Goal: Task Accomplishment & Management: Complete application form

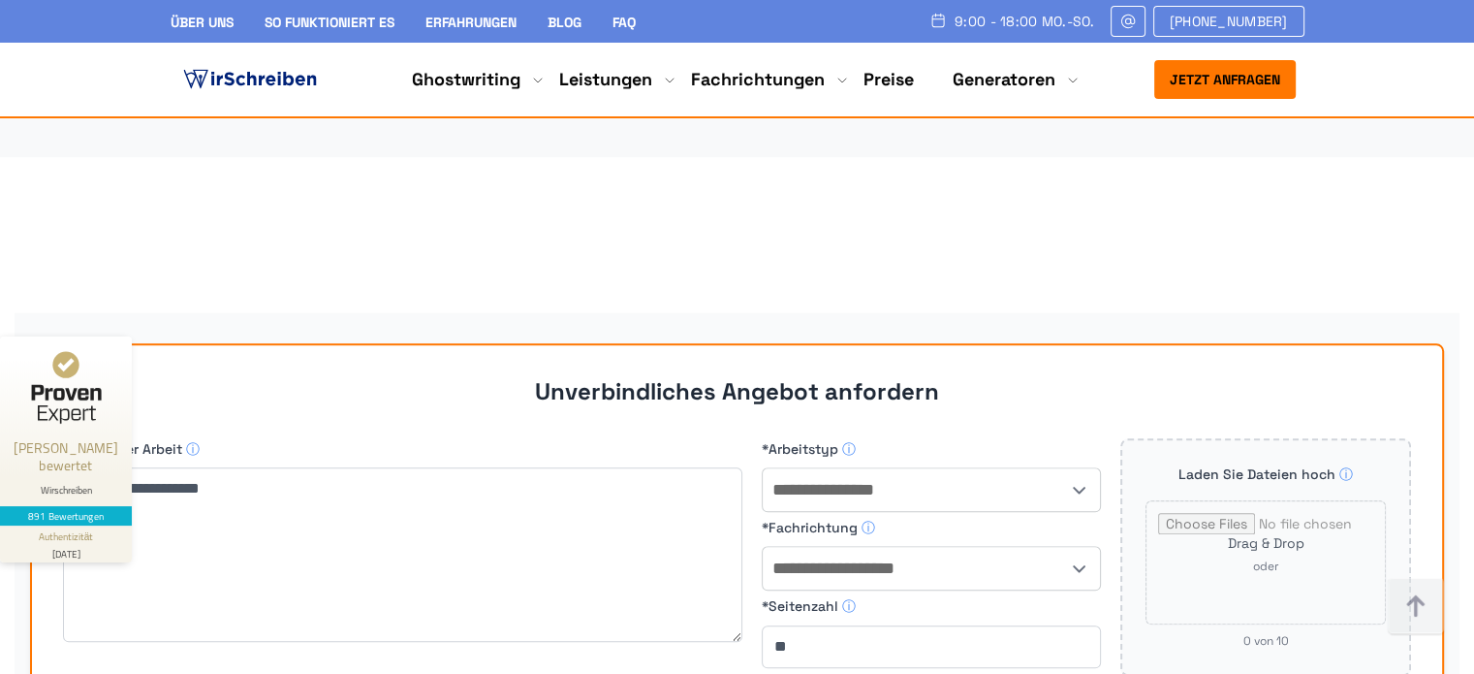
scroll to position [16862, 0]
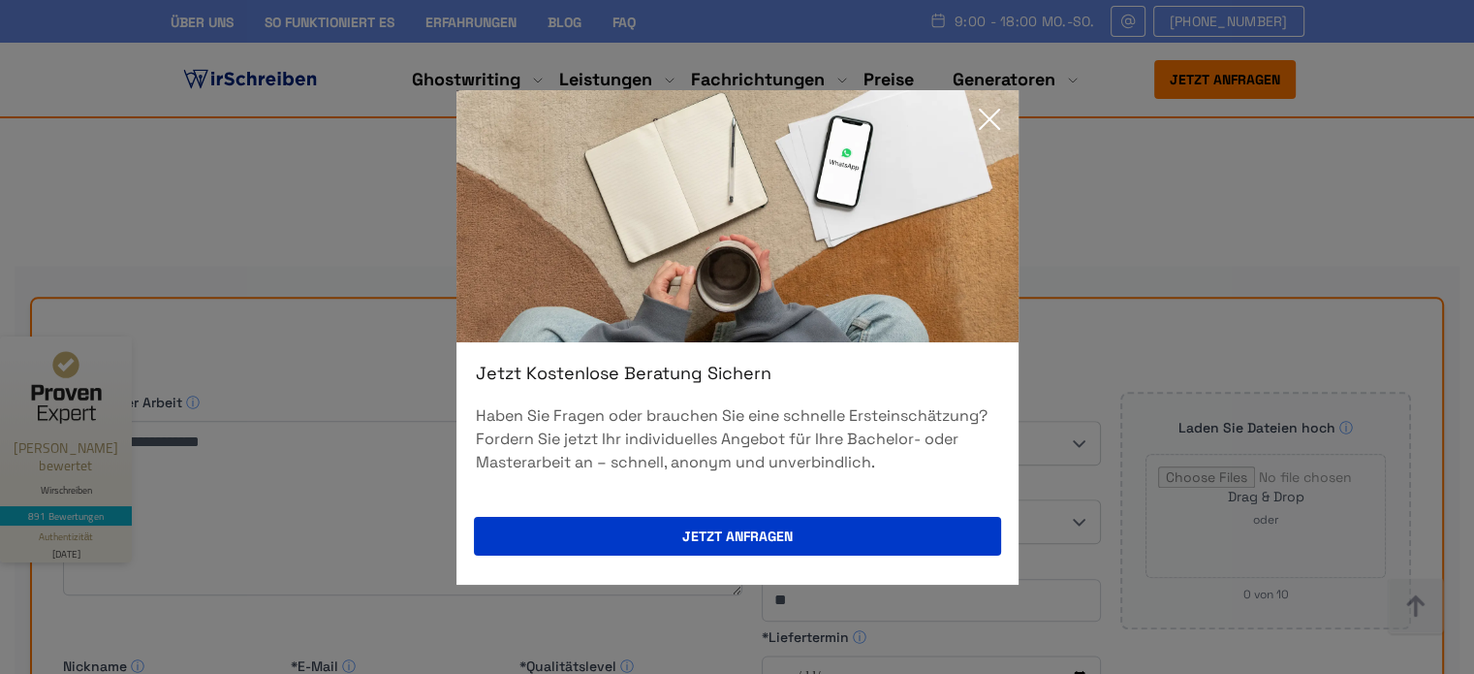
click at [994, 119] on icon at bounding box center [989, 119] width 39 height 39
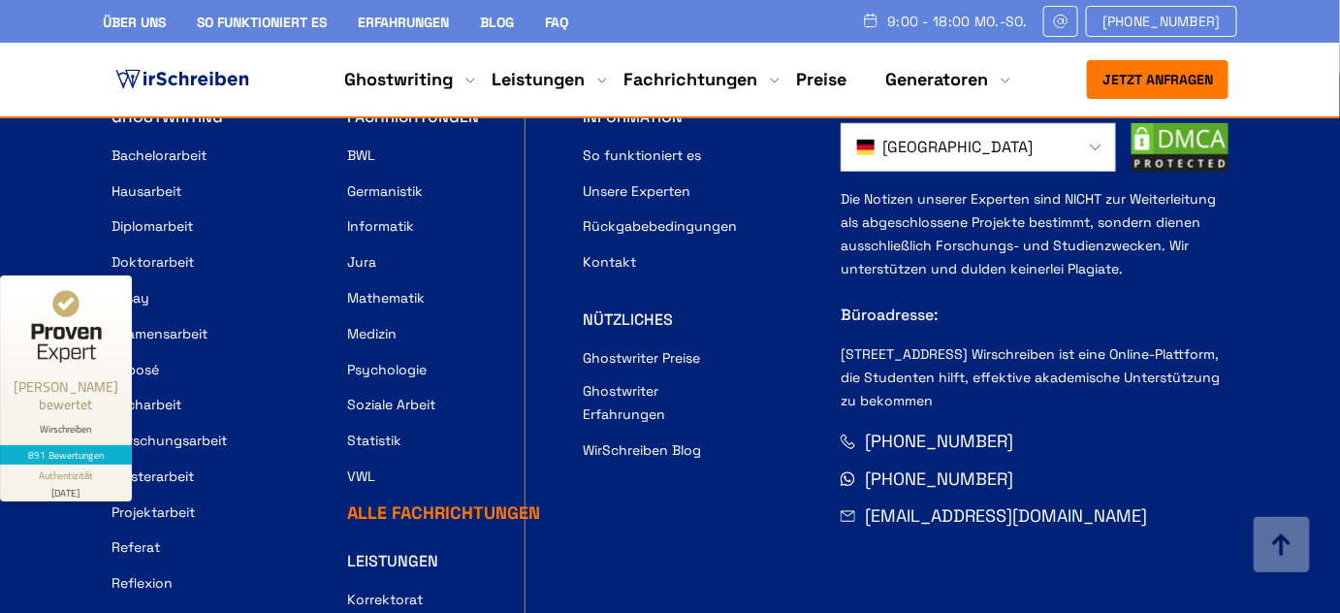
scroll to position [17240, 0]
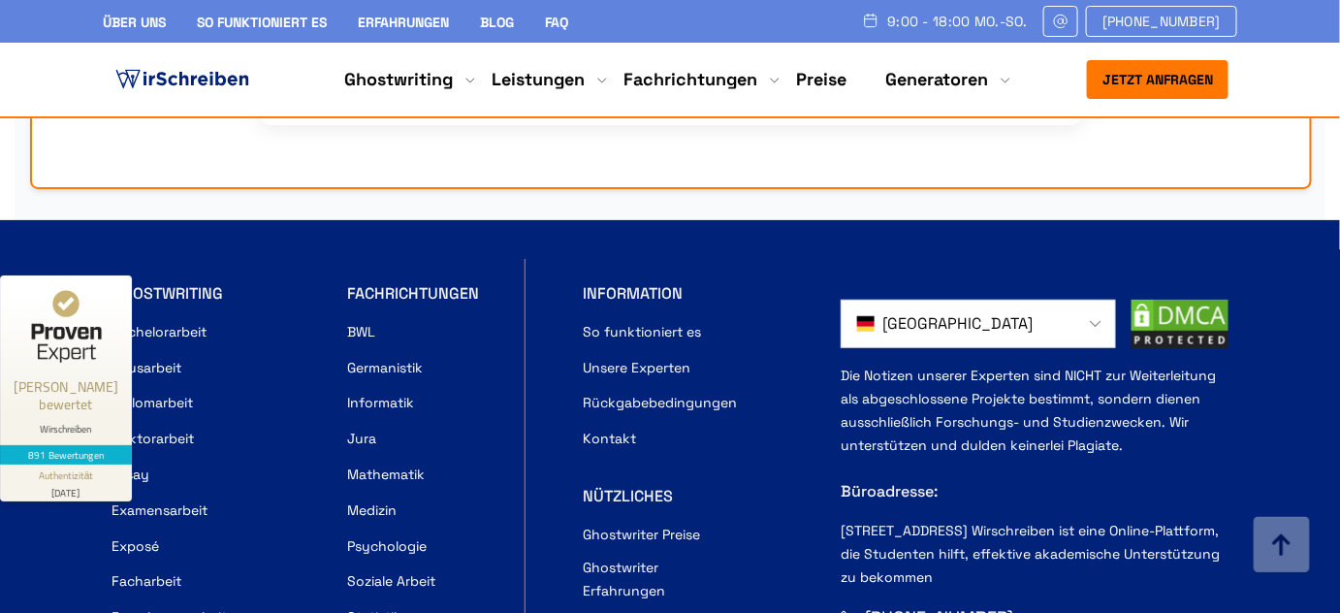
drag, startPoint x: 109, startPoint y: 209, endPoint x: 215, endPoint y: 220, distance: 107.2
drag, startPoint x: 230, startPoint y: 212, endPoint x: 113, endPoint y: 211, distance: 116.3
click at [113, 317] on li "Bachelorarbeit" at bounding box center [216, 331] width 210 height 28
copy link "Bachelorarbeit"
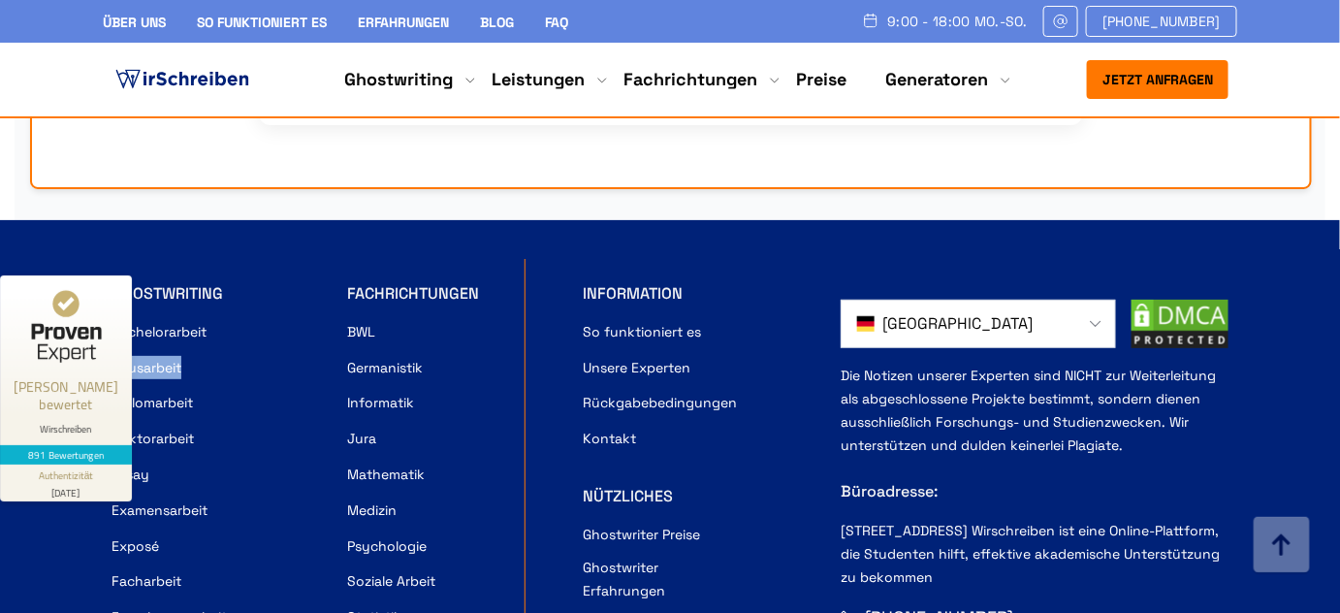
drag, startPoint x: 198, startPoint y: 244, endPoint x: 111, endPoint y: 245, distance: 87.2
click at [111, 353] on li "Hausarbeit" at bounding box center [216, 367] width 210 height 28
copy link "Hausarbeit"
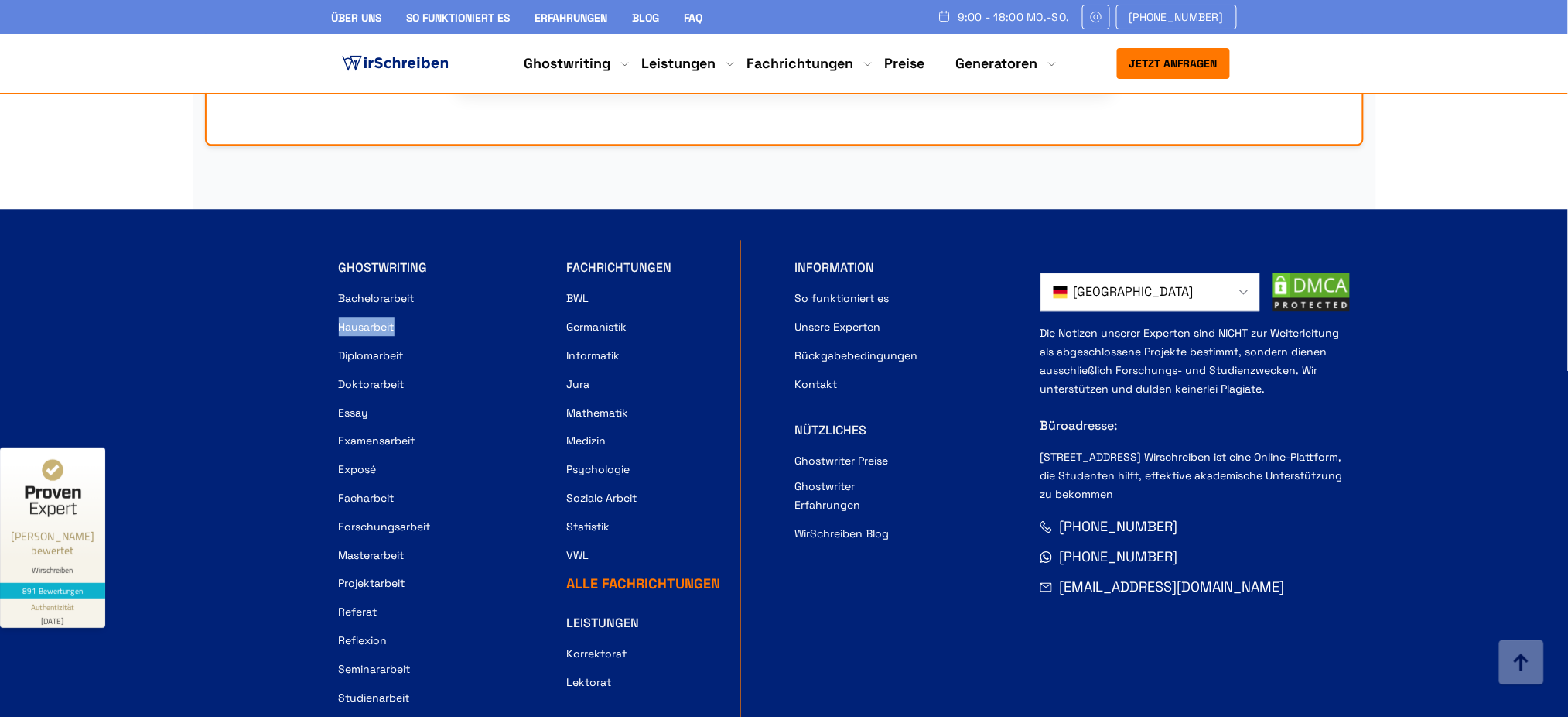
scroll to position [14148, 0]
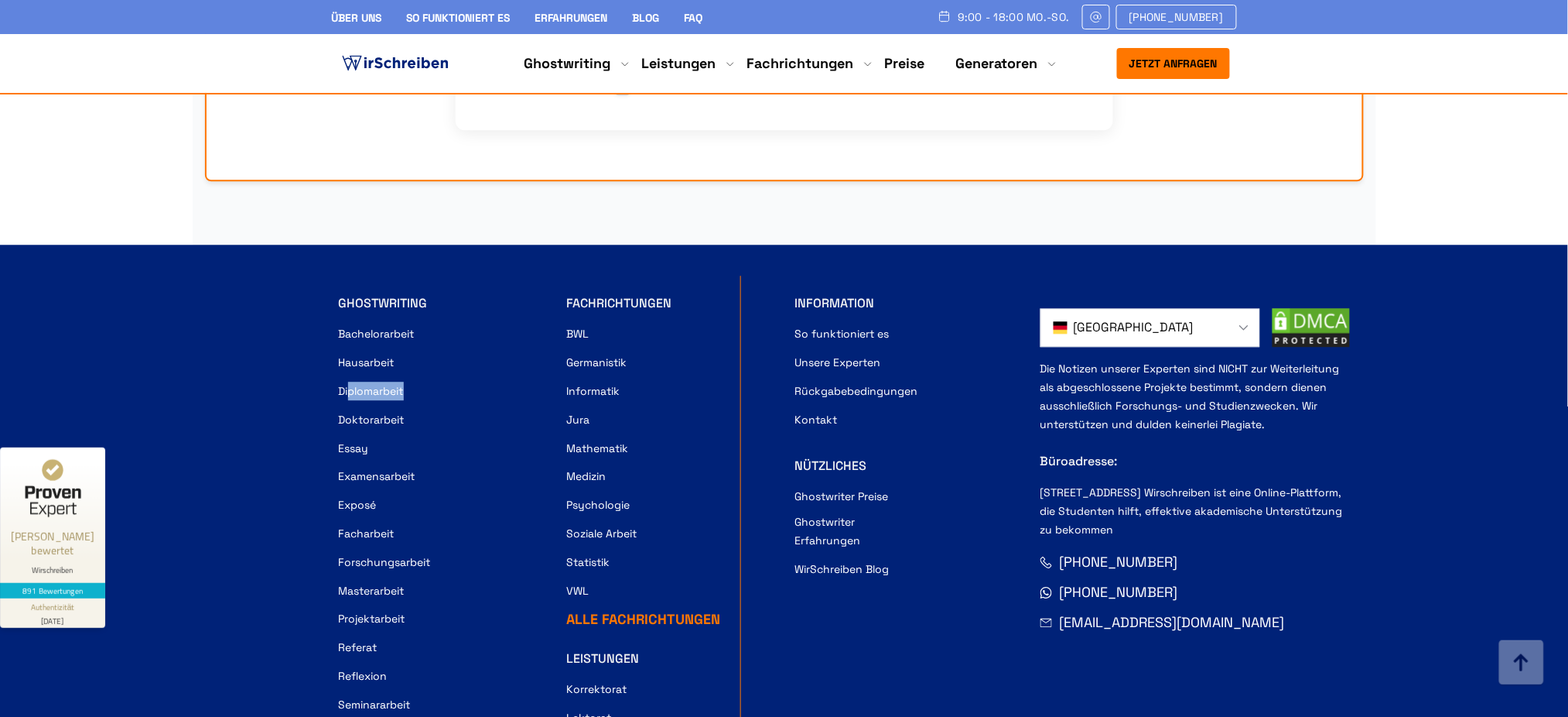
drag, startPoint x: 413, startPoint y: 259, endPoint x: 347, endPoint y: 259, distance: 66.0
click at [347, 379] on li "Diplomarbeit" at bounding box center [446, 390] width 215 height 22
drag, startPoint x: 393, startPoint y: 520, endPoint x: 323, endPoint y: 514, distance: 70.3
click at [323, 514] on div "GHOSTWRITING Bachelorarbeit Hausarbeit Diplomarbeit Doktorarbeit Essay Examensa…" at bounding box center [784, 694] width 928 height 838
click at [391, 537] on li "Referat" at bounding box center [446, 647] width 215 height 22
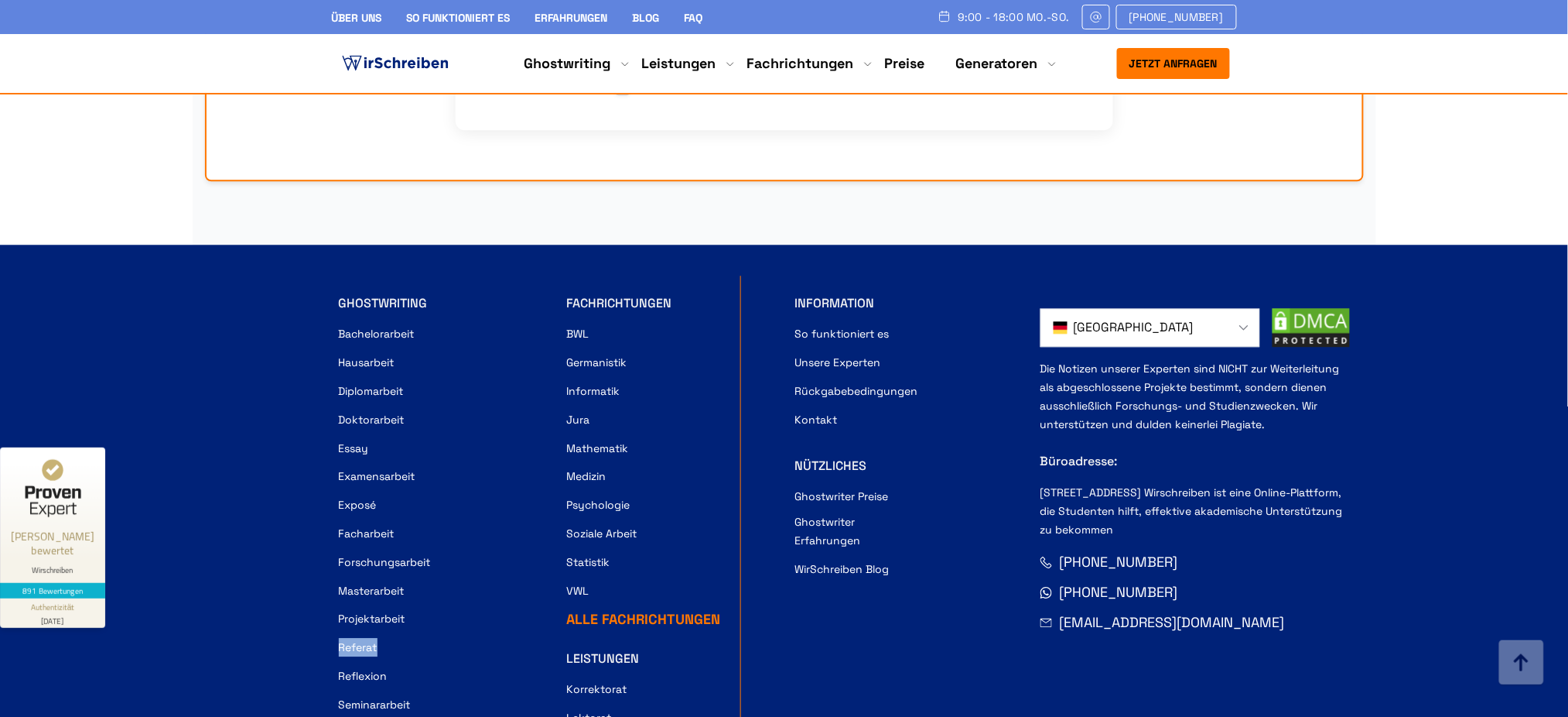
drag, startPoint x: 389, startPoint y: 518, endPoint x: 338, endPoint y: 519, distance: 51.0
click at [339, 537] on li "Referat" at bounding box center [446, 647] width 215 height 22
copy link "Referat"
click at [697, 444] on ul "BWL Germanistik Informatik Jura Mathematik Medizin Psychologie Soziale Arbeit S…" at bounding box center [674, 461] width 215 height 279
drag, startPoint x: 563, startPoint y: 171, endPoint x: 693, endPoint y: 173, distance: 130.0
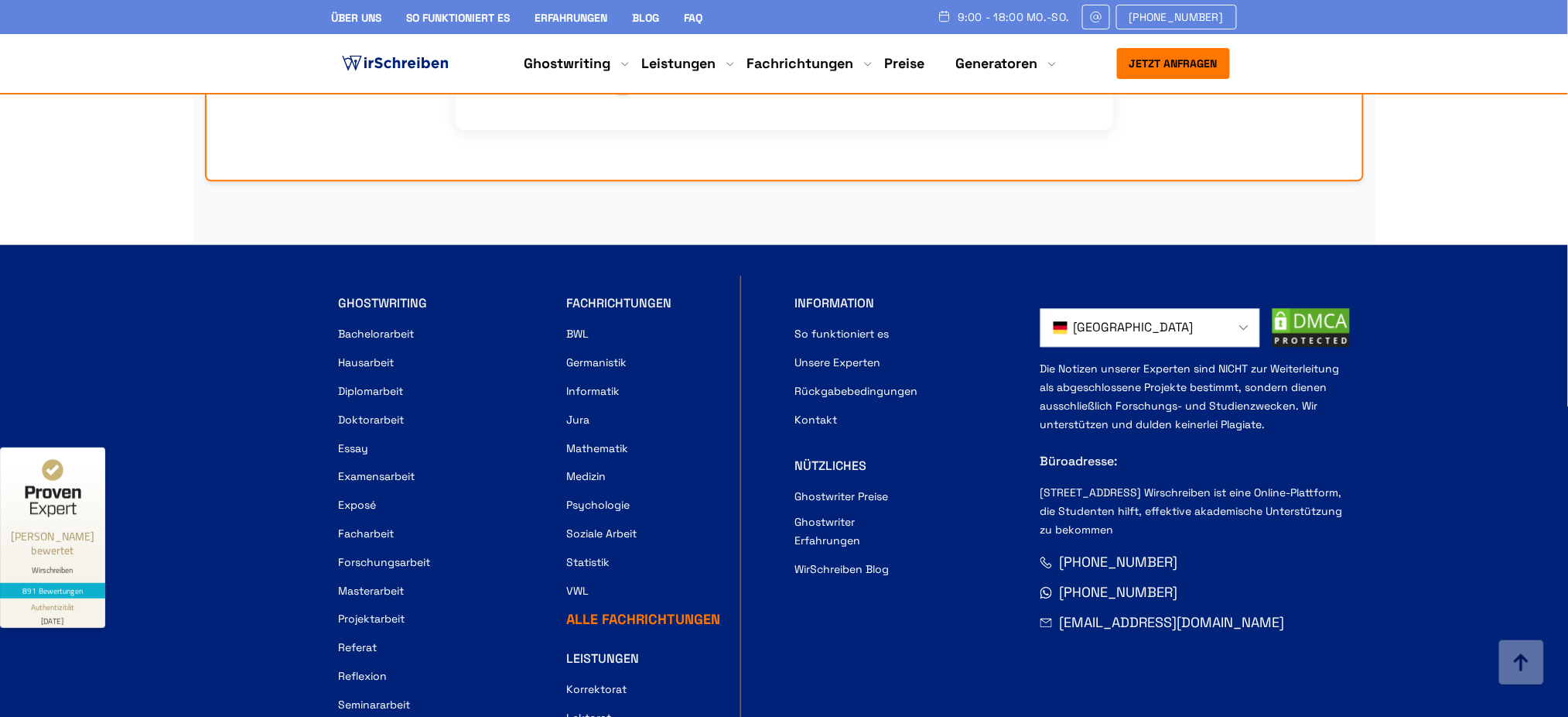
click at [693, 275] on div "GHOSTWRITING Bachelorarbeit Hausarbeit Diplomarbeit Doktorarbeit Essay Examensa…" at bounding box center [674, 561] width 670 height 570
copy div "FACHRICHTUNGEN"
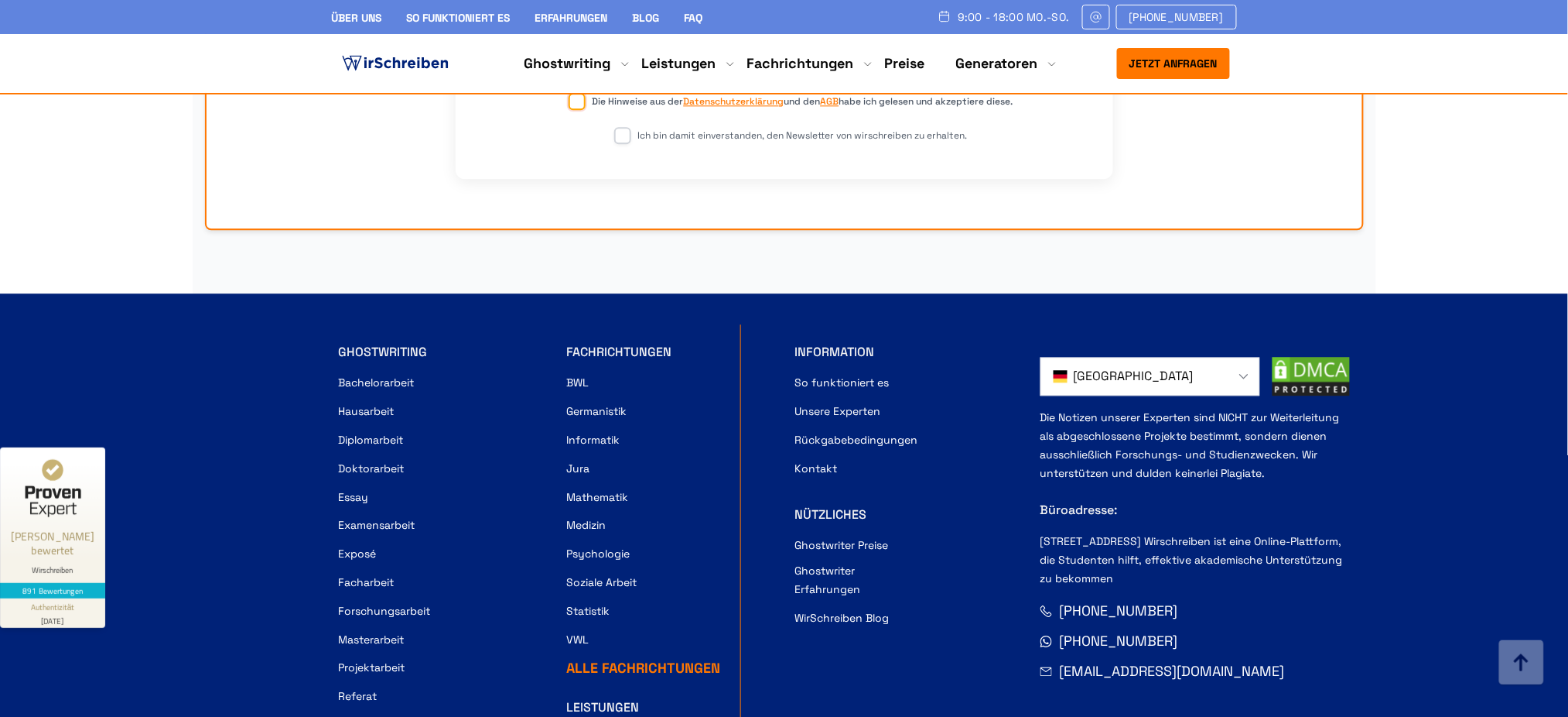
scroll to position [14135, 0]
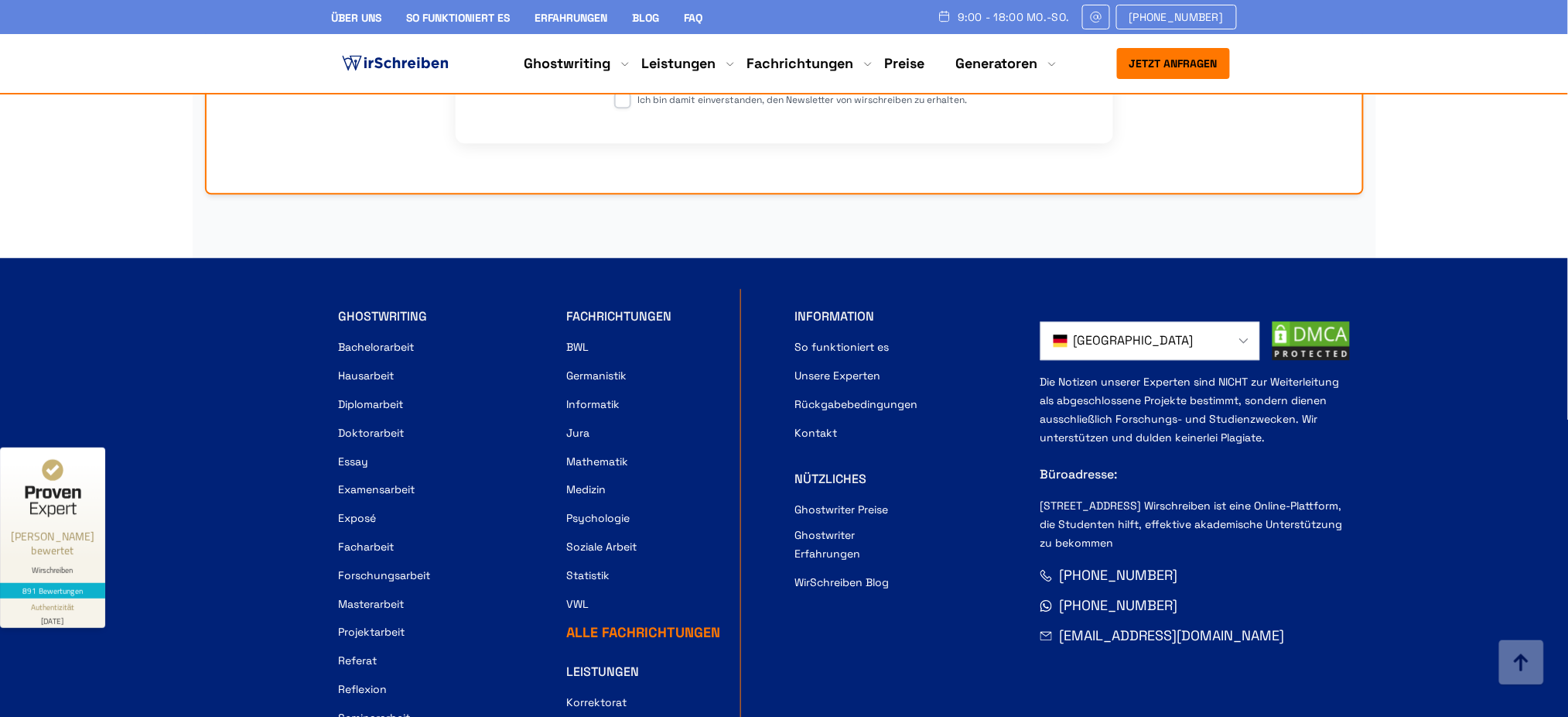
drag, startPoint x: 1272, startPoint y: 417, endPoint x: 1038, endPoint y: 252, distance: 286.3
click at [1038, 289] on div "GHOSTWRITING Bachelorarbeit Hausarbeit Diplomarbeit Doktorarbeit Essay Examensa…" at bounding box center [784, 574] width 891 height 570
copy div "Die Notizen unserer Experten sind NICHT zur Weiterleitung als abgeschlossene Pr…"
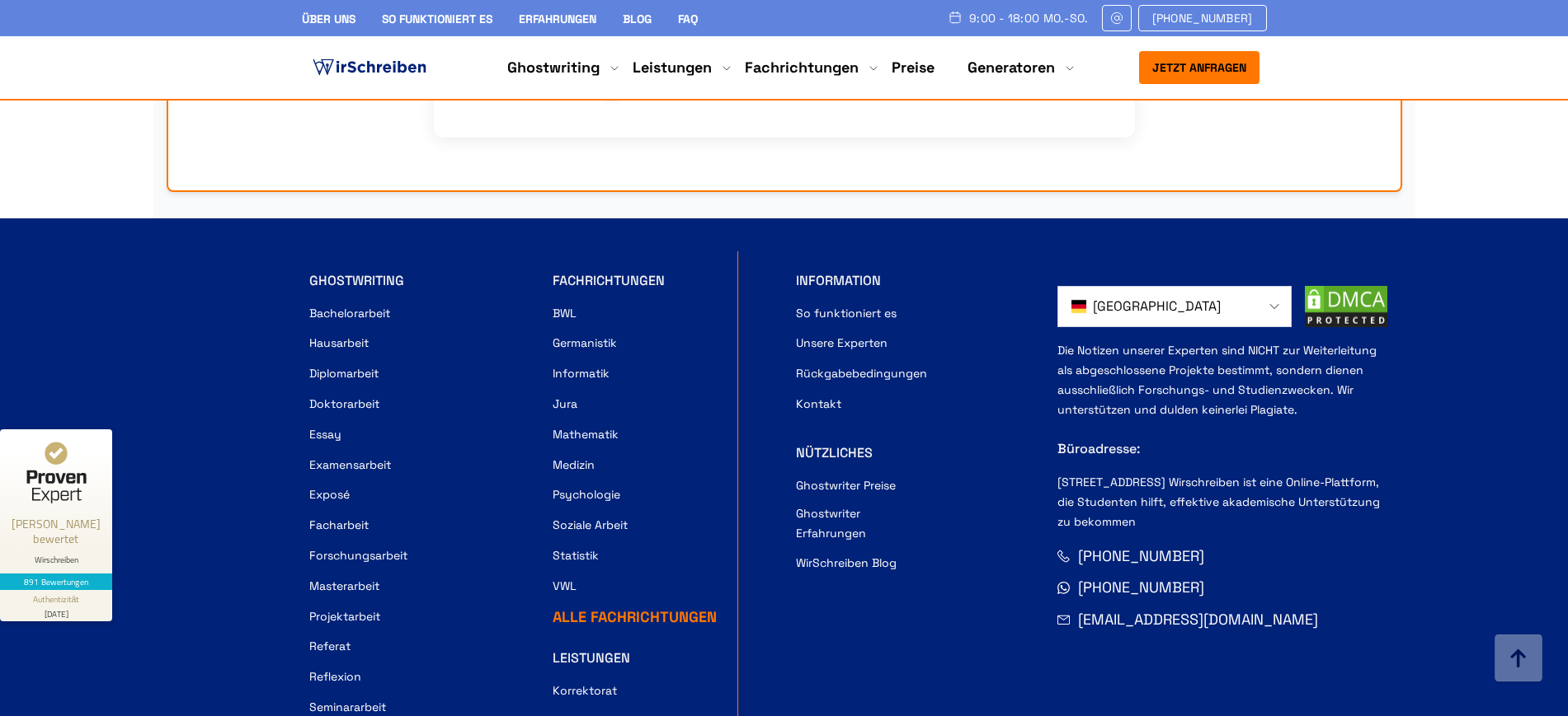
scroll to position [14974, 0]
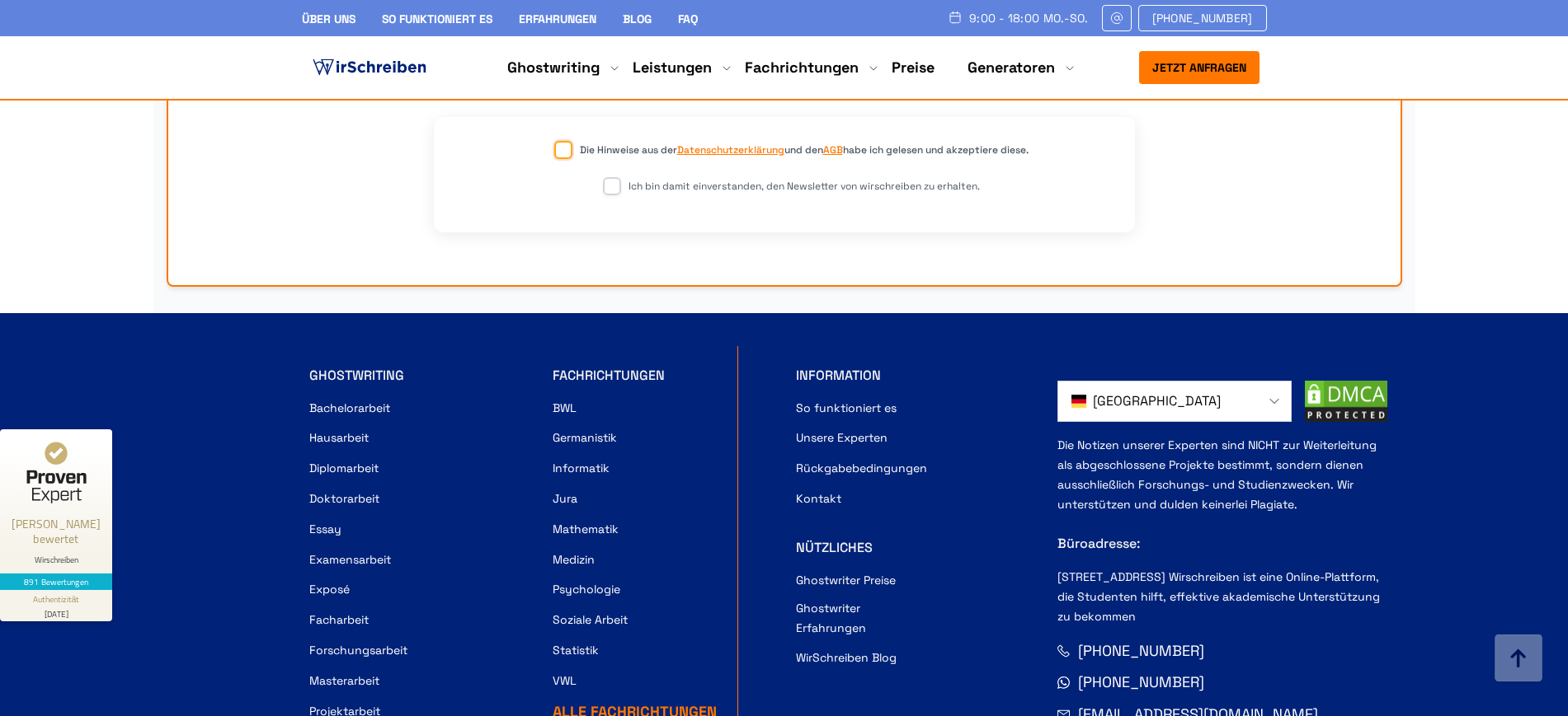
click at [920, 560] on div "GHOSTWRITING Bachelorarbeit Hausarbeit Diplomarbeit Doktorarbeit Essay Examensa…" at bounding box center [667, 650] width 715 height 607
drag, startPoint x: 1181, startPoint y: 275, endPoint x: 1127, endPoint y: 275, distance: 54.0
click at [1127, 382] on div "[GEOGRAPHIC_DATA]" at bounding box center [1174, 401] width 232 height 40
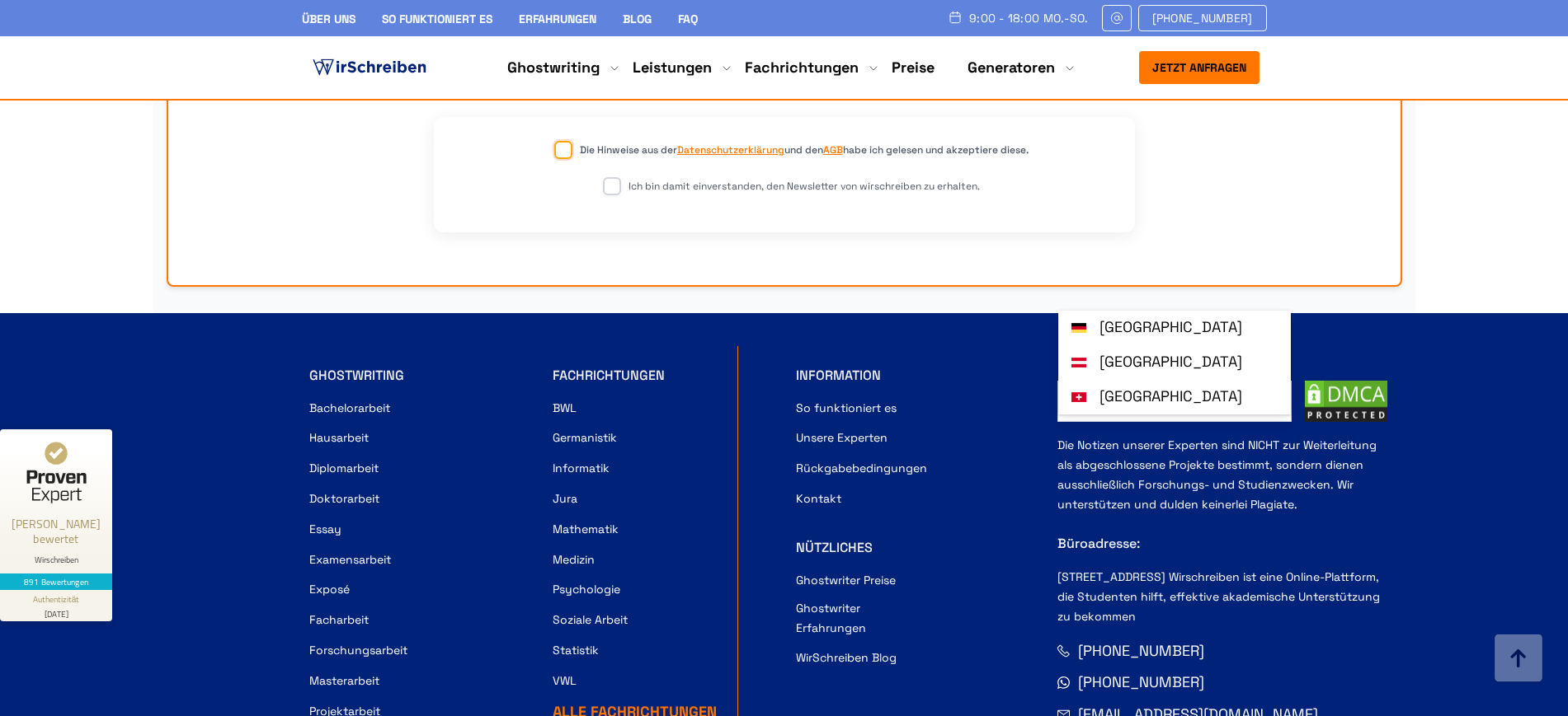
click at [996, 395] on ul "So funktioniert es Unsere Experten Rückgabebedingungen Kontakt" at bounding box center [909, 452] width 229 height 115
click at [976, 538] on div "NÜTZLICHES" at bounding box center [909, 548] width 229 height 20
click at [1253, 572] on div "[GEOGRAPHIC_DATA] [GEOGRAPHIC_DATA] 1-Email" at bounding box center [1223, 650] width 330 height 607
click at [1052, 346] on div "GHOSTWRITING Bachelorarbeit Hausarbeit Diplomarbeit Doktorarbeit Essay Examensa…" at bounding box center [784, 650] width 950 height 607
click at [1118, 310] on link "[GEOGRAPHIC_DATA]" at bounding box center [1174, 327] width 232 height 35
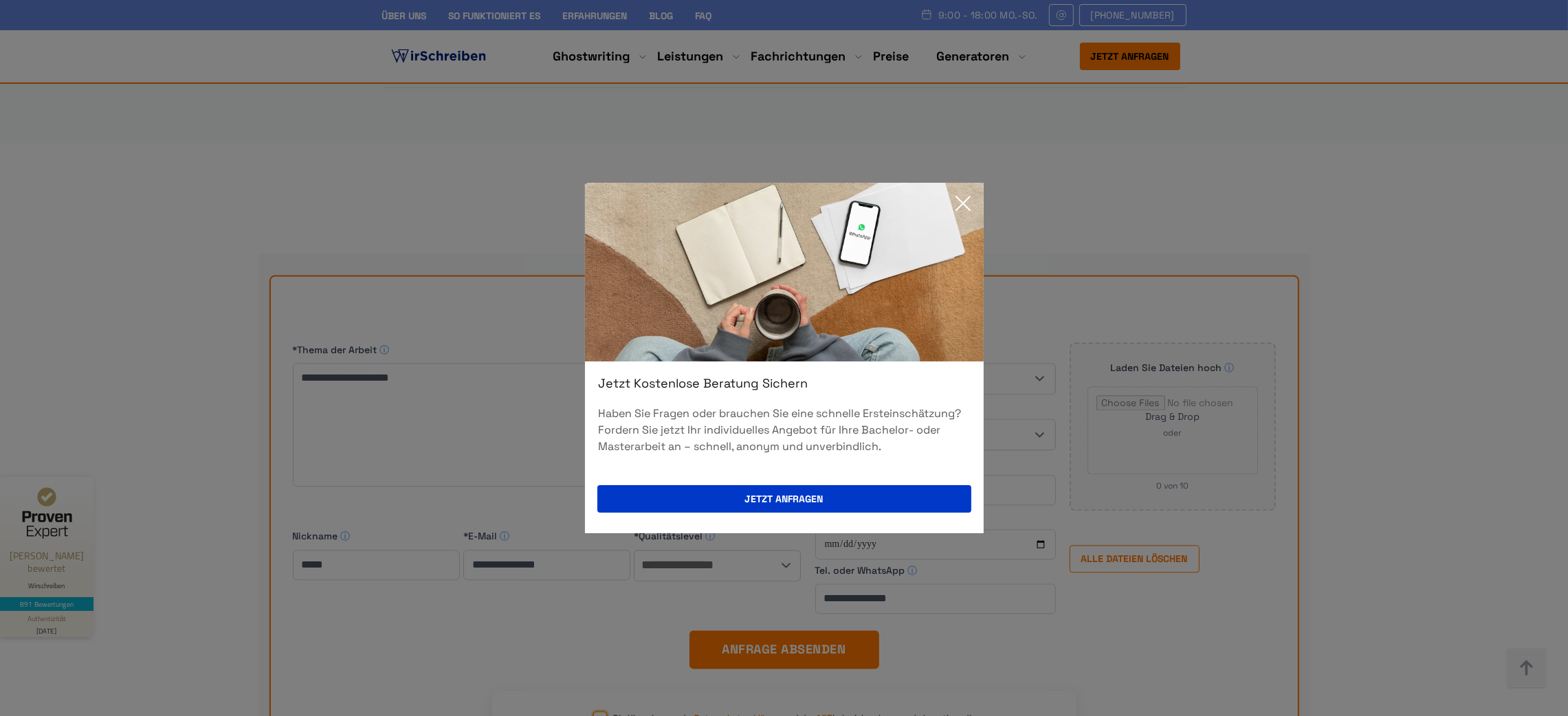
scroll to position [11854, 0]
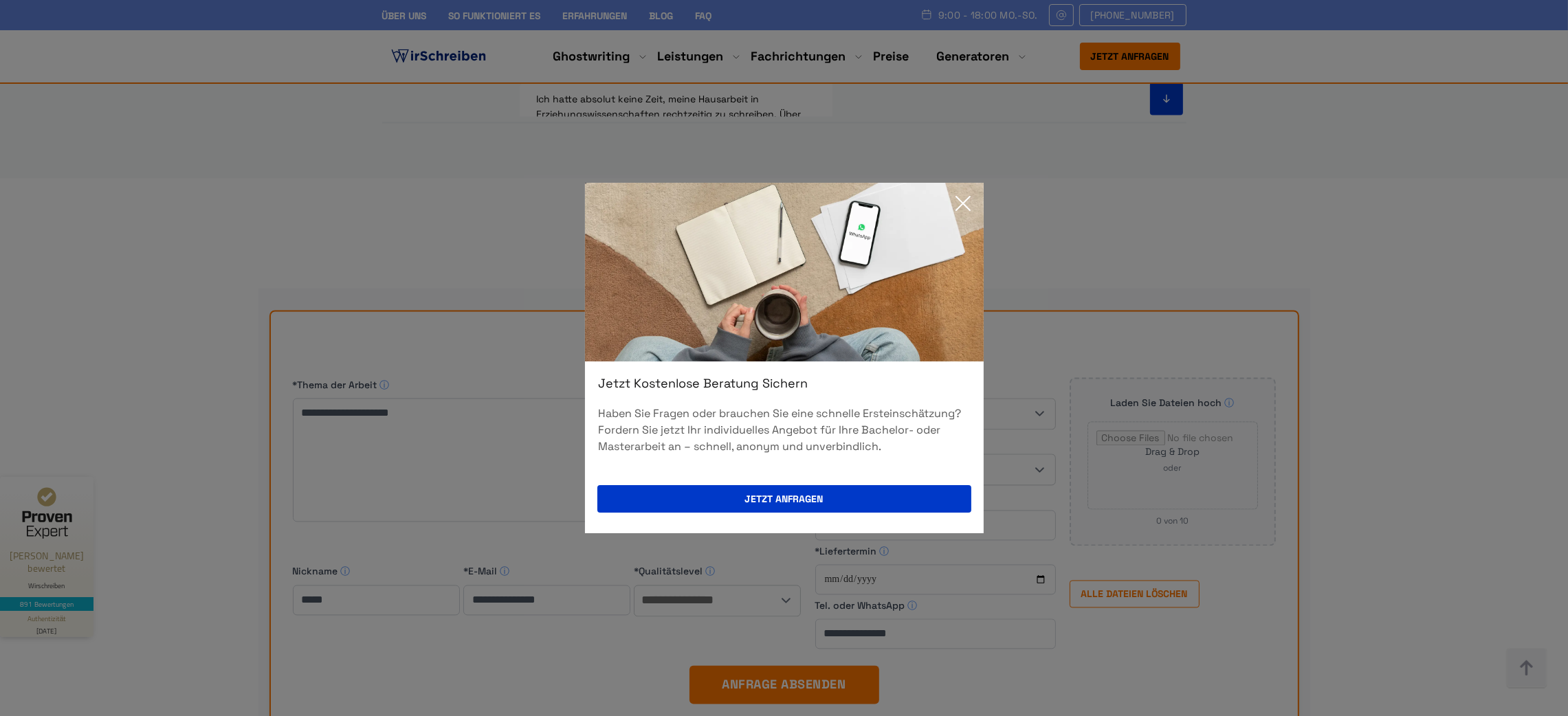
click at [960, 200] on icon at bounding box center [962, 203] width 13 height 13
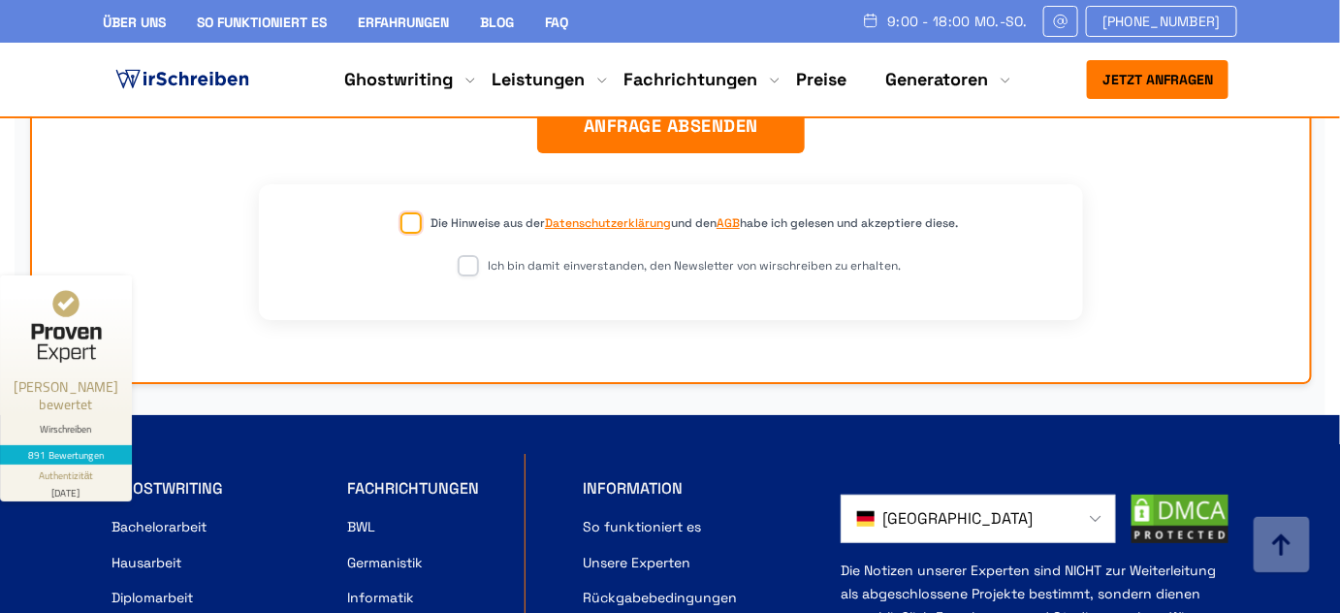
scroll to position [17221, 0]
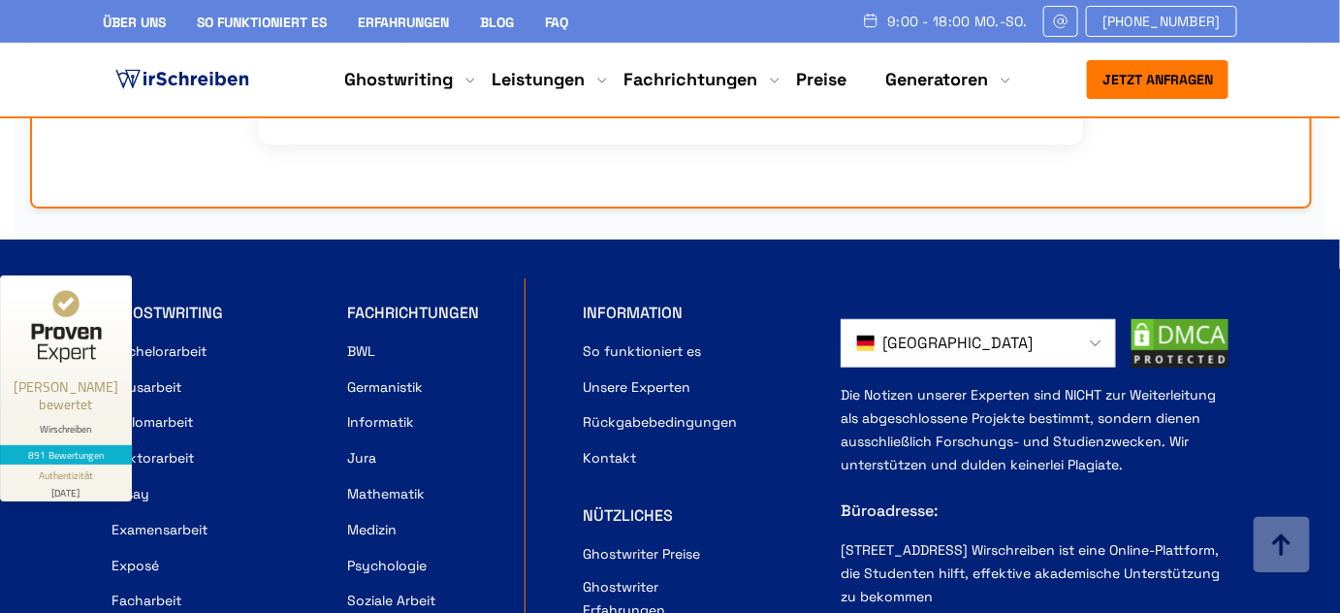
drag, startPoint x: 234, startPoint y: 193, endPoint x: 106, endPoint y: 185, distance: 128.2
copy div "GHOSTWRITING"
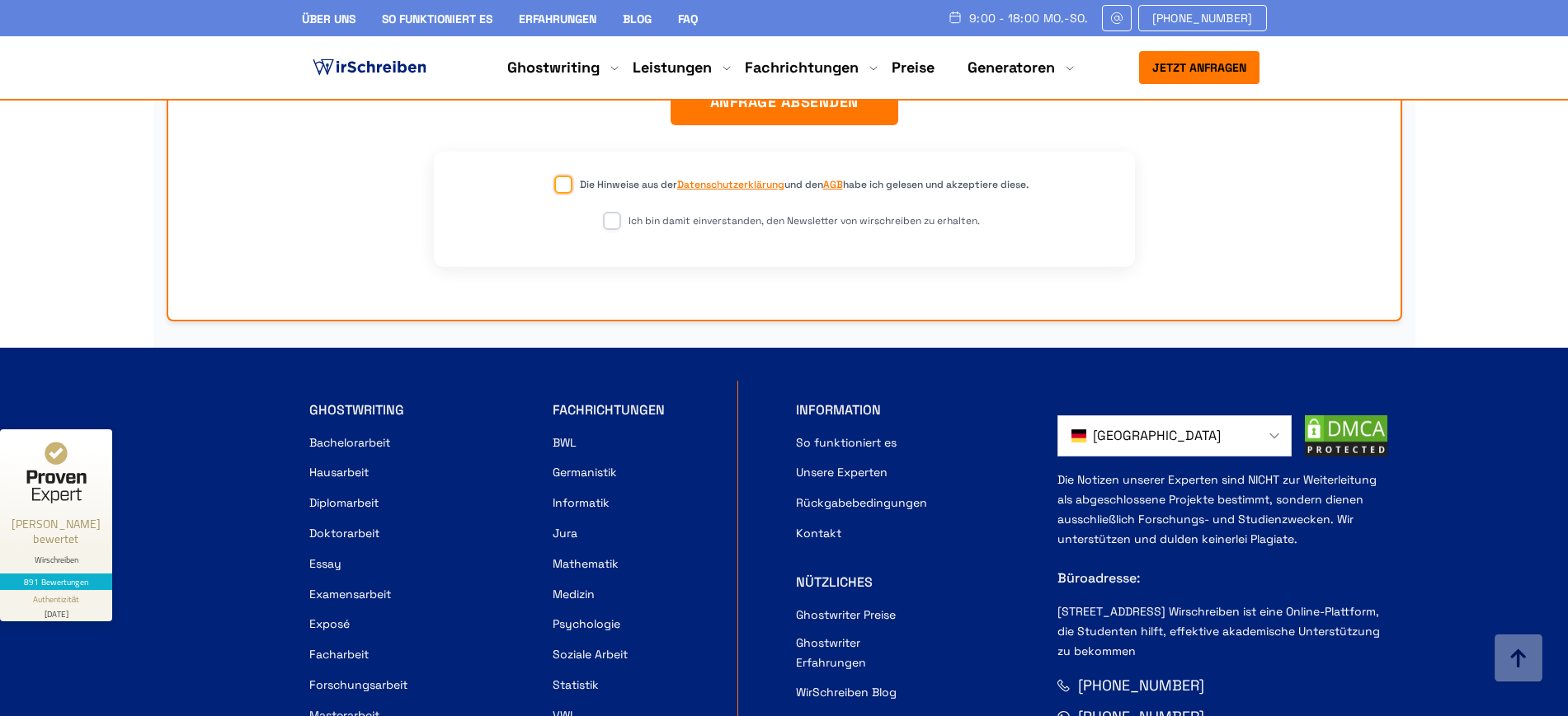
scroll to position [14871, 0]
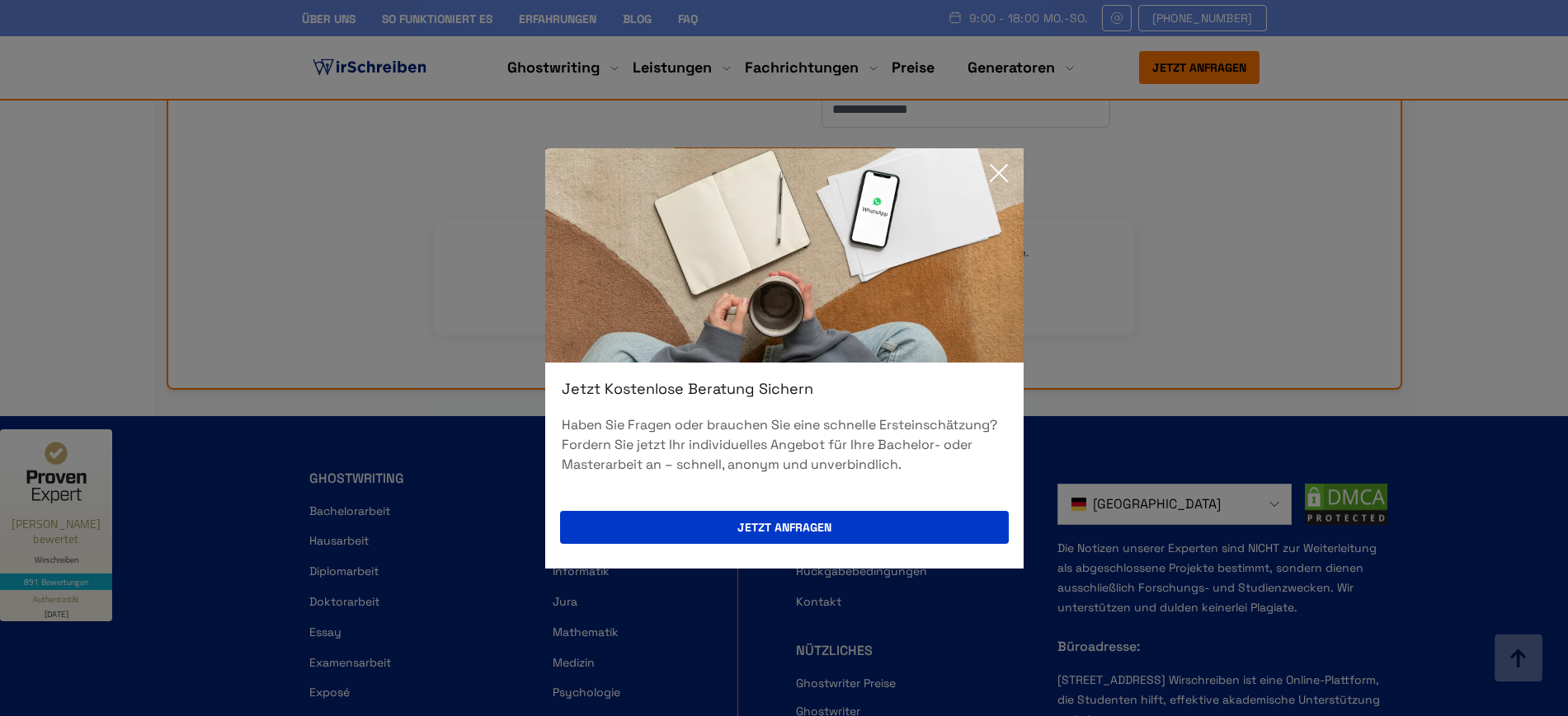
click at [1007, 172] on icon at bounding box center [999, 173] width 33 height 33
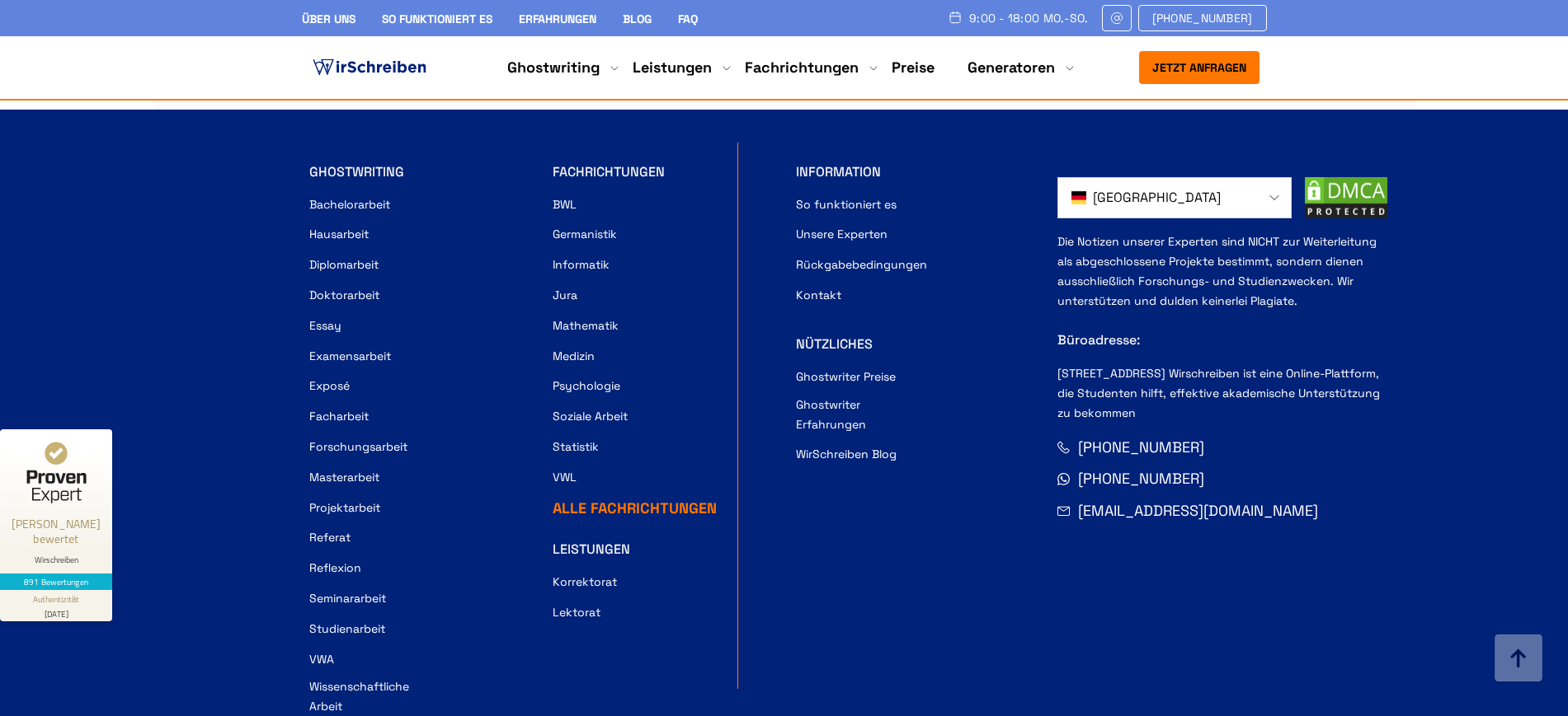
scroll to position [15077, 0]
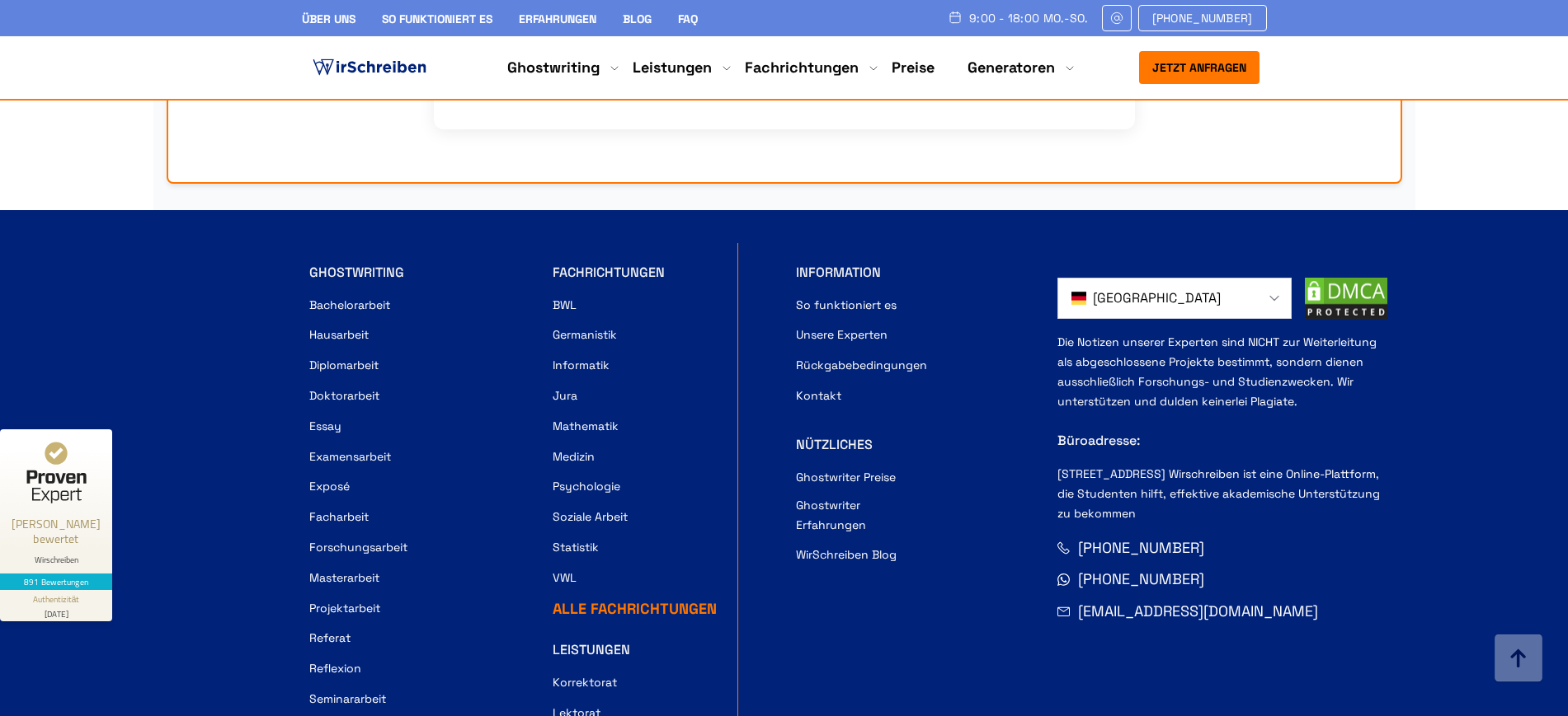
click at [1368, 278] on img at bounding box center [1346, 298] width 83 height 41
drag, startPoint x: 1226, startPoint y: 419, endPoint x: 1080, endPoint y: 416, distance: 146.0
click at [1080, 537] on div "[PHONE_NUMBER]" at bounding box center [1223, 548] width 330 height 24
copy span "[PHONE_NUMBER]"
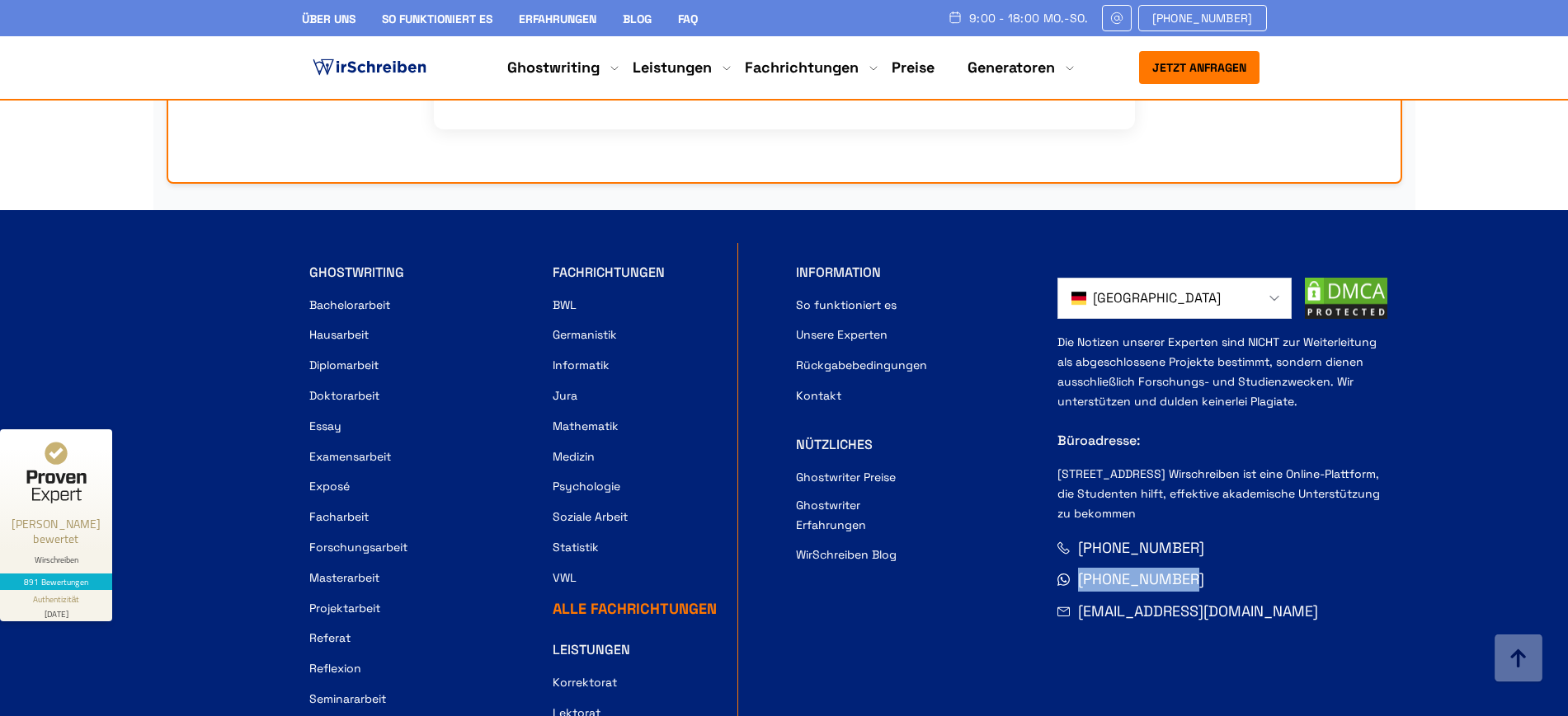
drag, startPoint x: 1073, startPoint y: 454, endPoint x: 1229, endPoint y: 460, distance: 156.1
click at [1229, 568] on div "[PHONE_NUMBER]" at bounding box center [1223, 580] width 330 height 24
copy span "[PHONE_NUMBER]"
drag, startPoint x: 1074, startPoint y: 486, endPoint x: 1274, endPoint y: 487, distance: 200.0
click at [1274, 600] on div "1-Email info@wirschreiben.com" at bounding box center [1223, 612] width 330 height 24
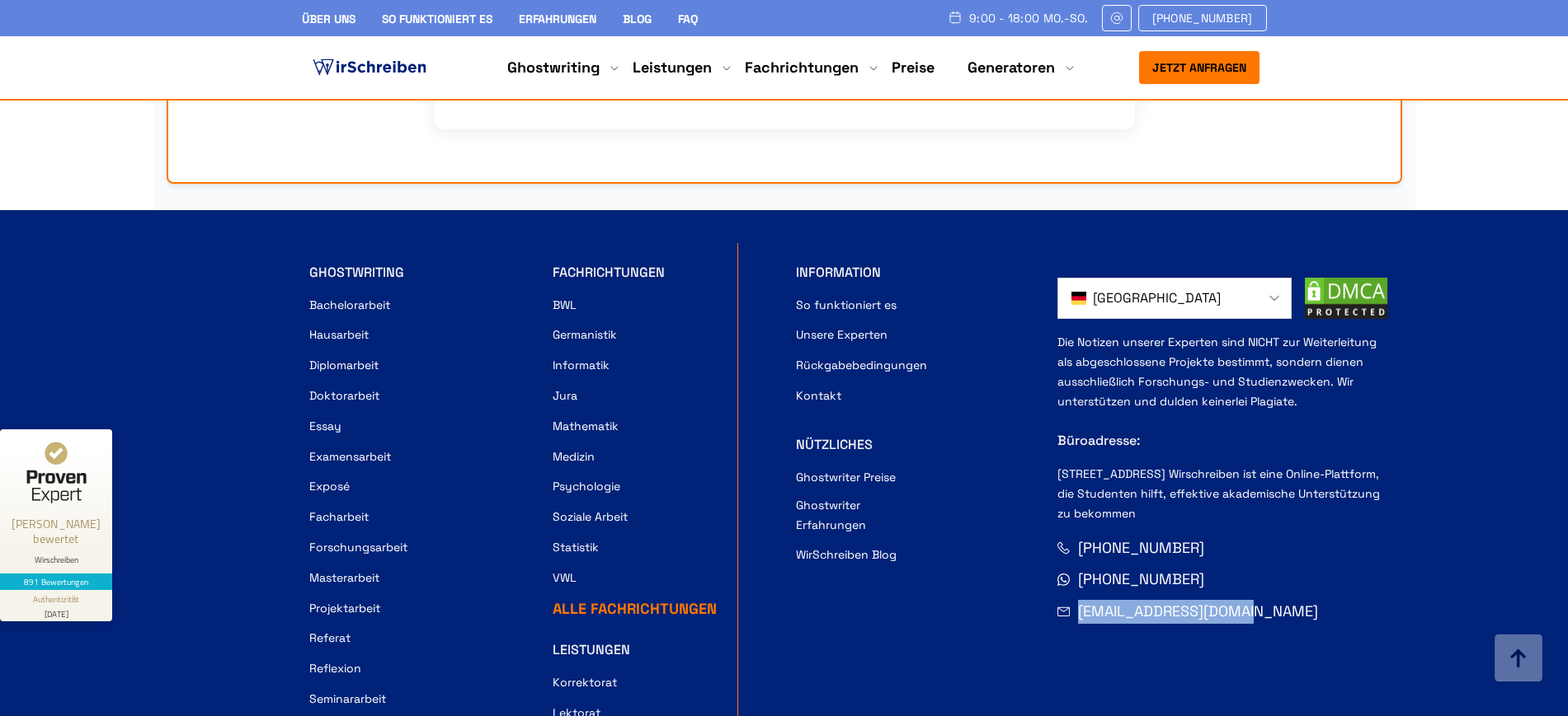
copy link "[EMAIL_ADDRESS][DOMAIN_NAME]"
click at [949, 579] on div "GHOSTWRITING Bachelorarbeit Hausarbeit Diplomarbeit Doktorarbeit Essay Examensa…" at bounding box center [667, 547] width 715 height 607
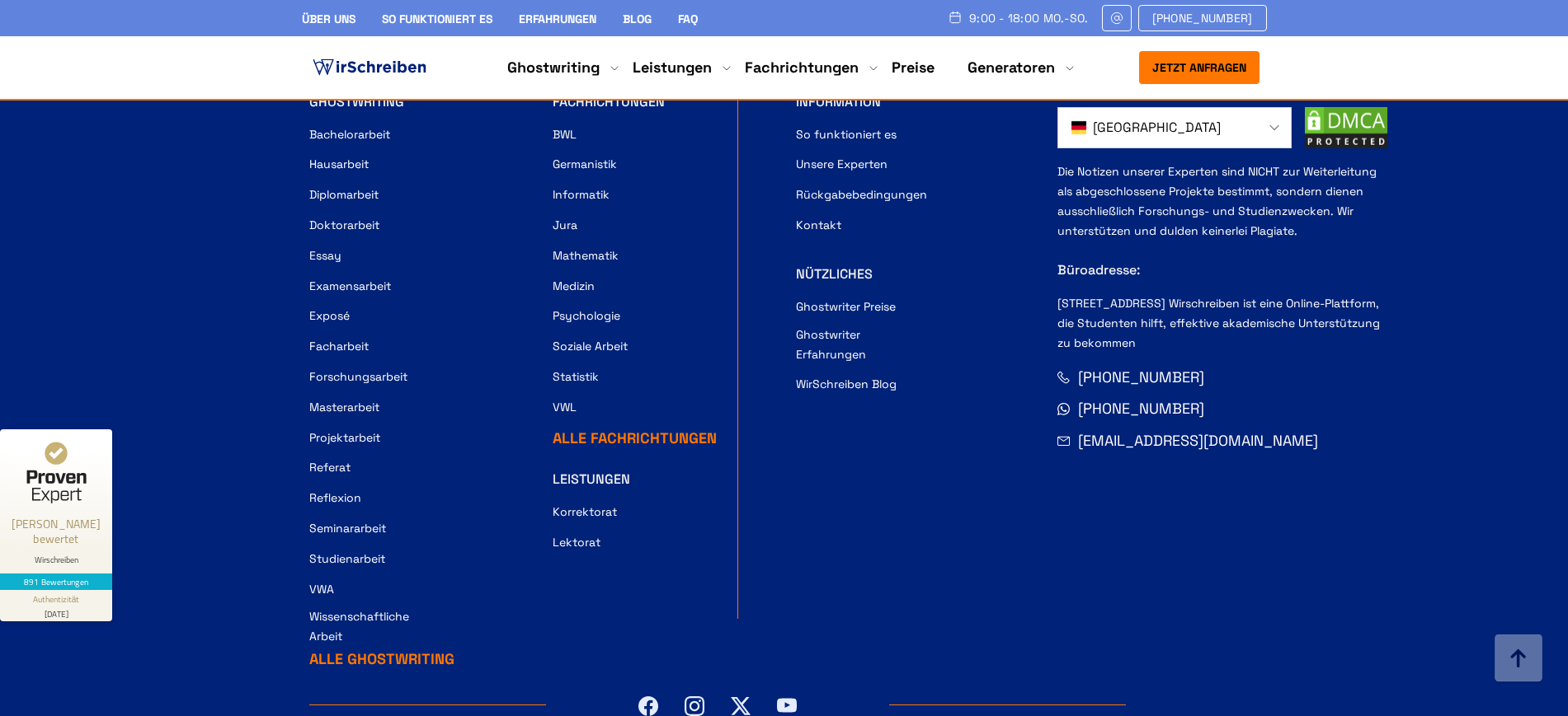
scroll to position [15385, 0]
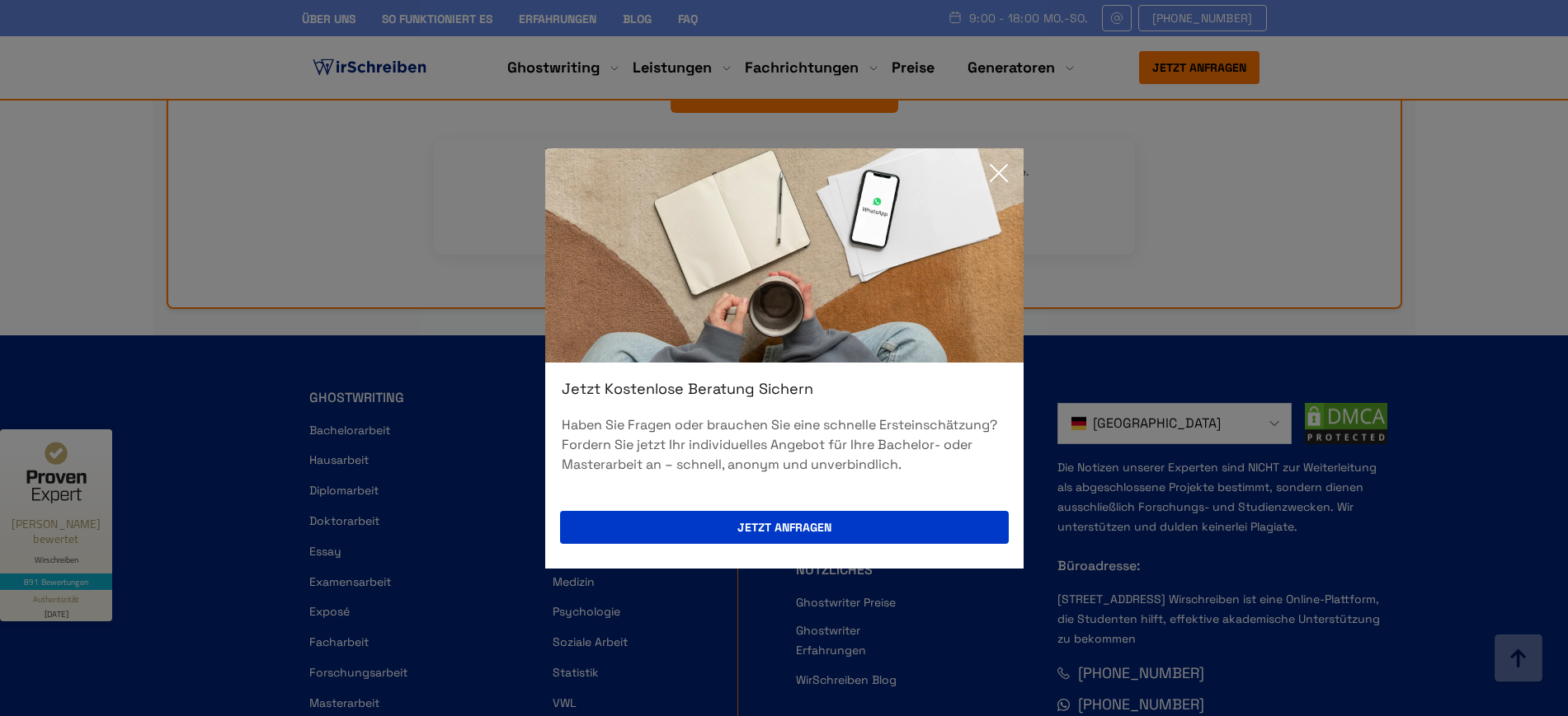
click at [1003, 167] on icon at bounding box center [998, 173] width 16 height 16
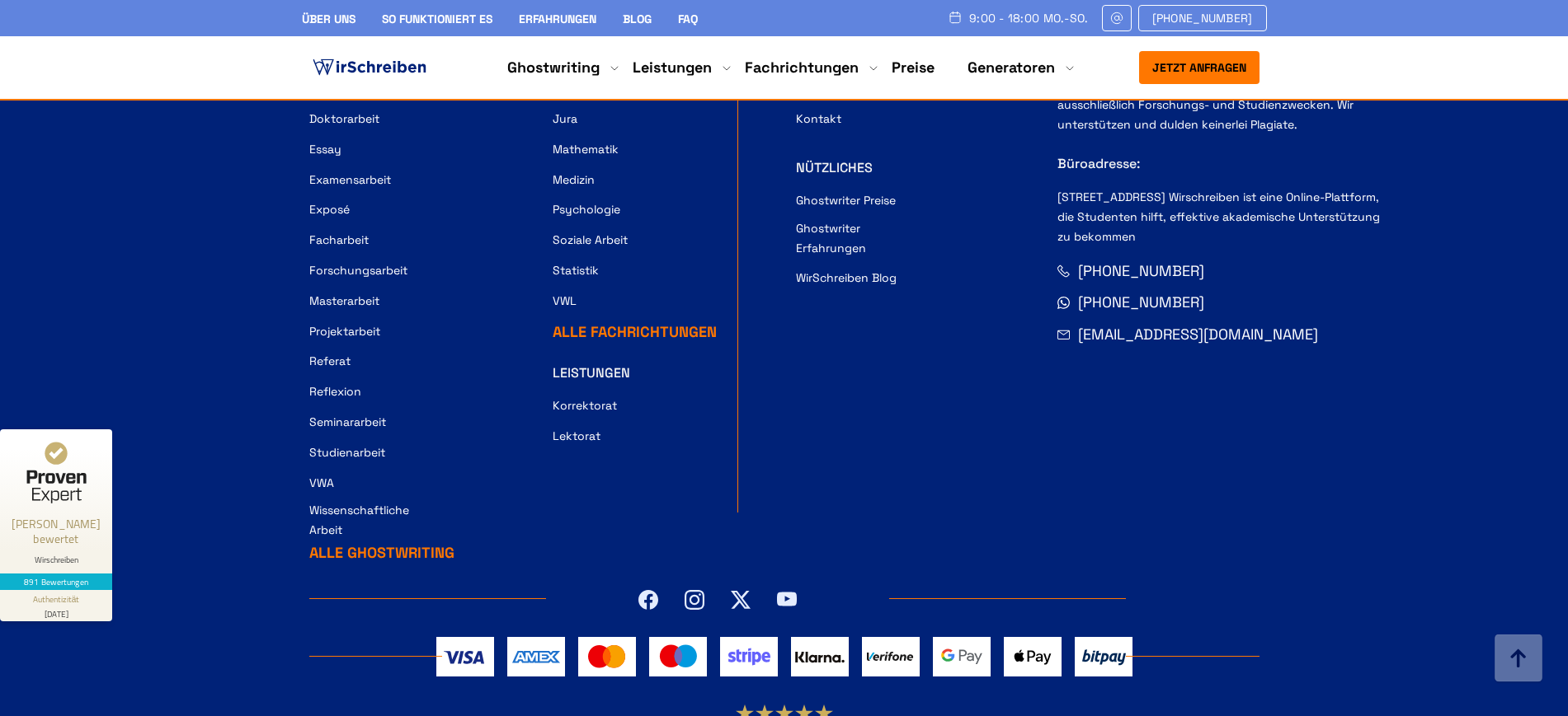
scroll to position [15385, 0]
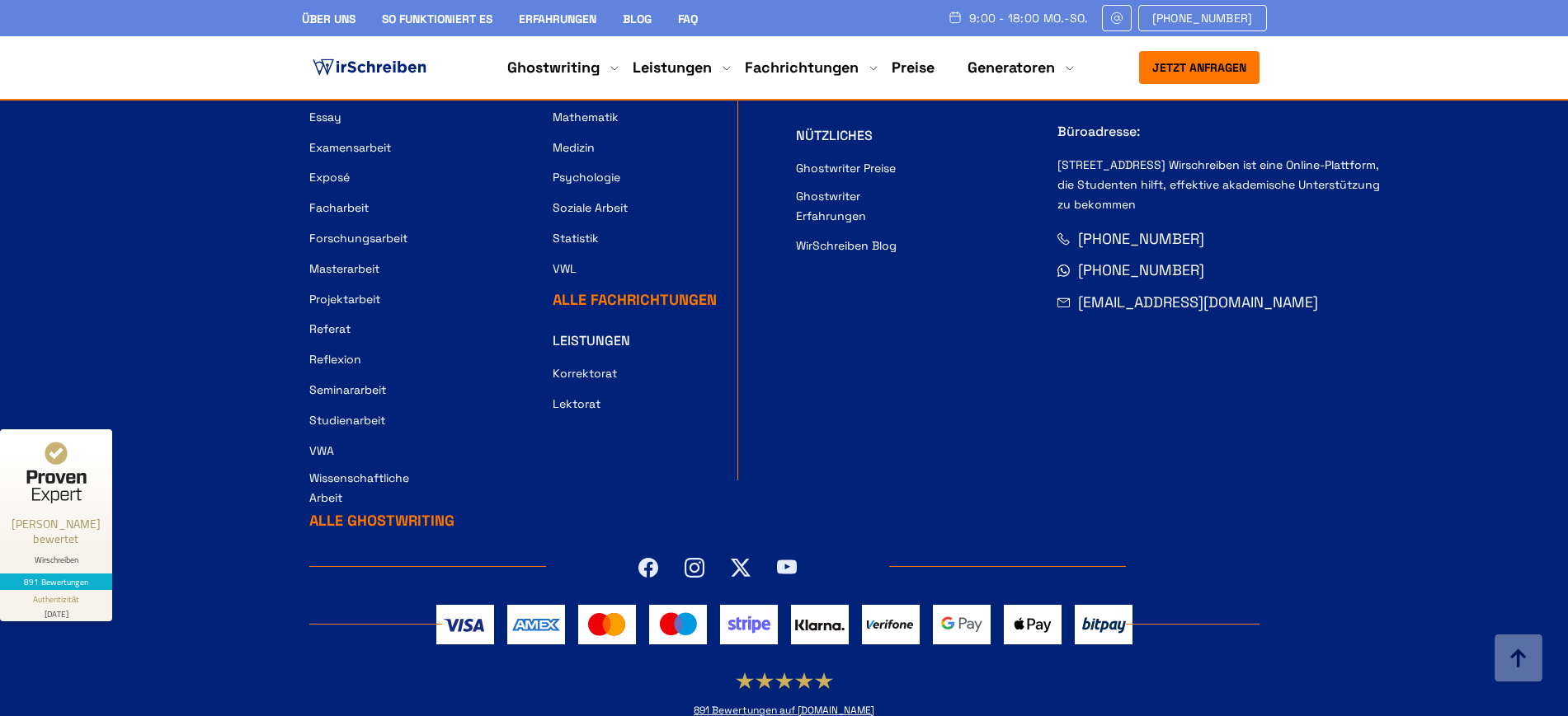
click at [476, 605] on img at bounding box center [465, 625] width 58 height 40
click at [520, 605] on img at bounding box center [536, 625] width 58 height 40
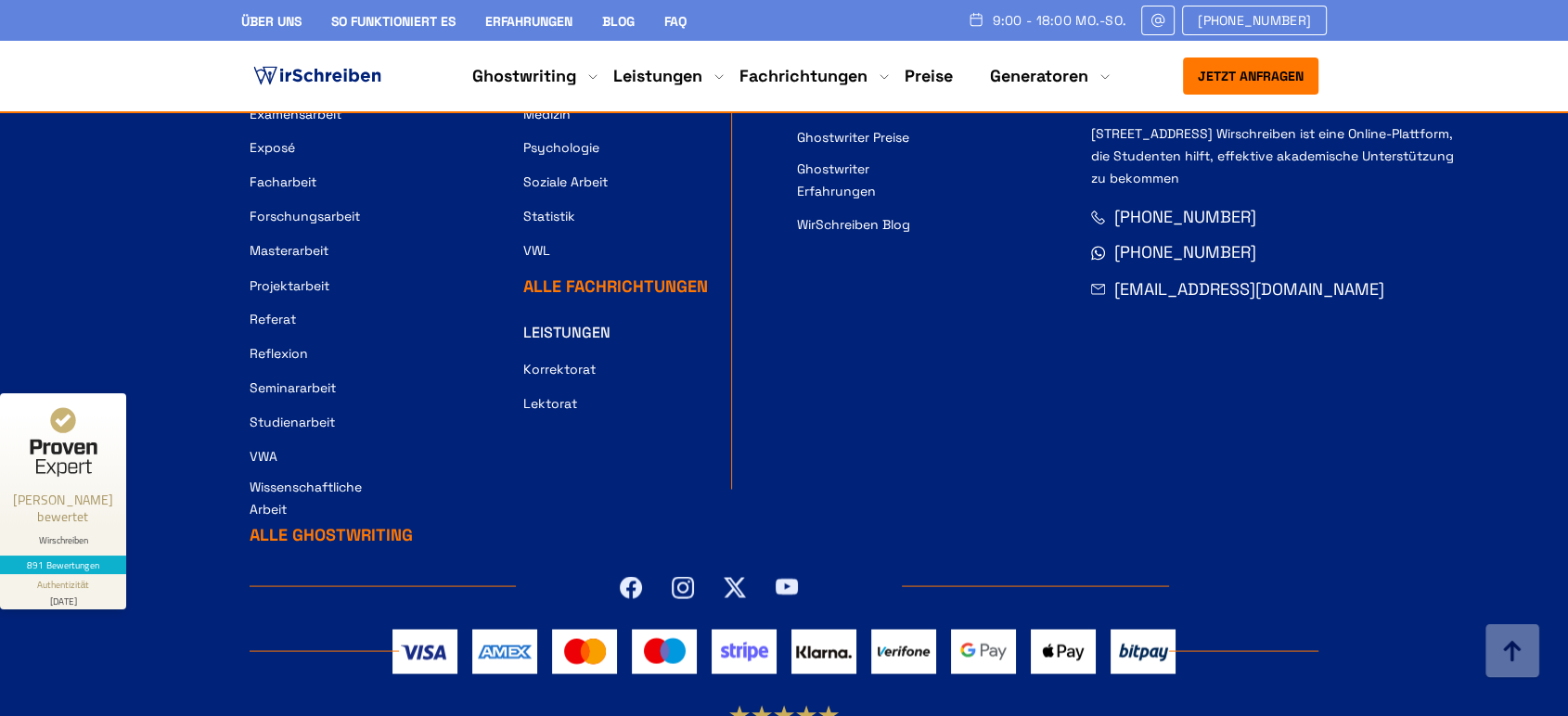
scroll to position [17400, 0]
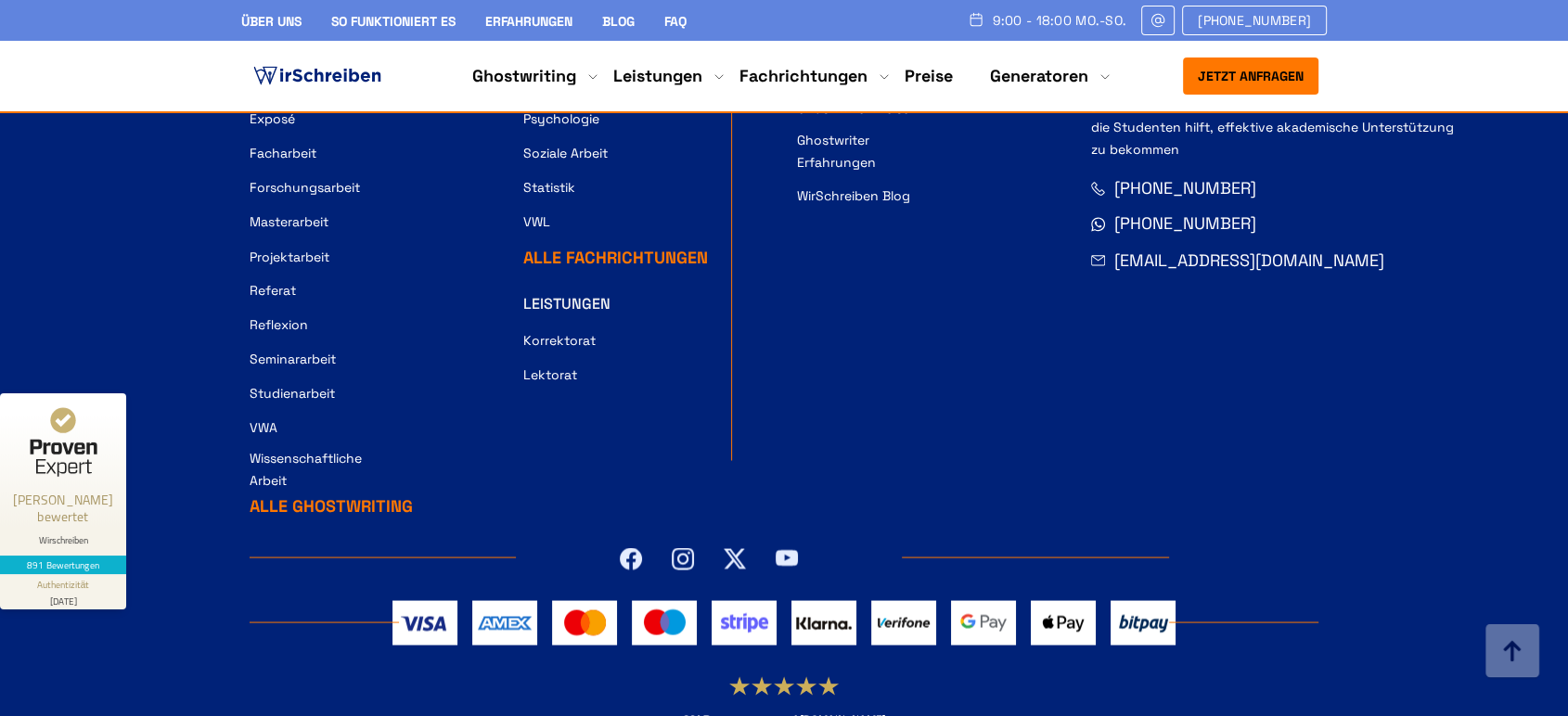
drag, startPoint x: 662, startPoint y: 562, endPoint x: 920, endPoint y: 561, distance: 258.0
click at [920, 675] on div "891 Bewertungen auf [DOMAIN_NAME]" at bounding box center [784, 701] width 1069 height 52
copy link "891 Bewertungen auf [DOMAIN_NAME]"
drag, startPoint x: 639, startPoint y: 638, endPoint x: 926, endPoint y: 645, distance: 287.1
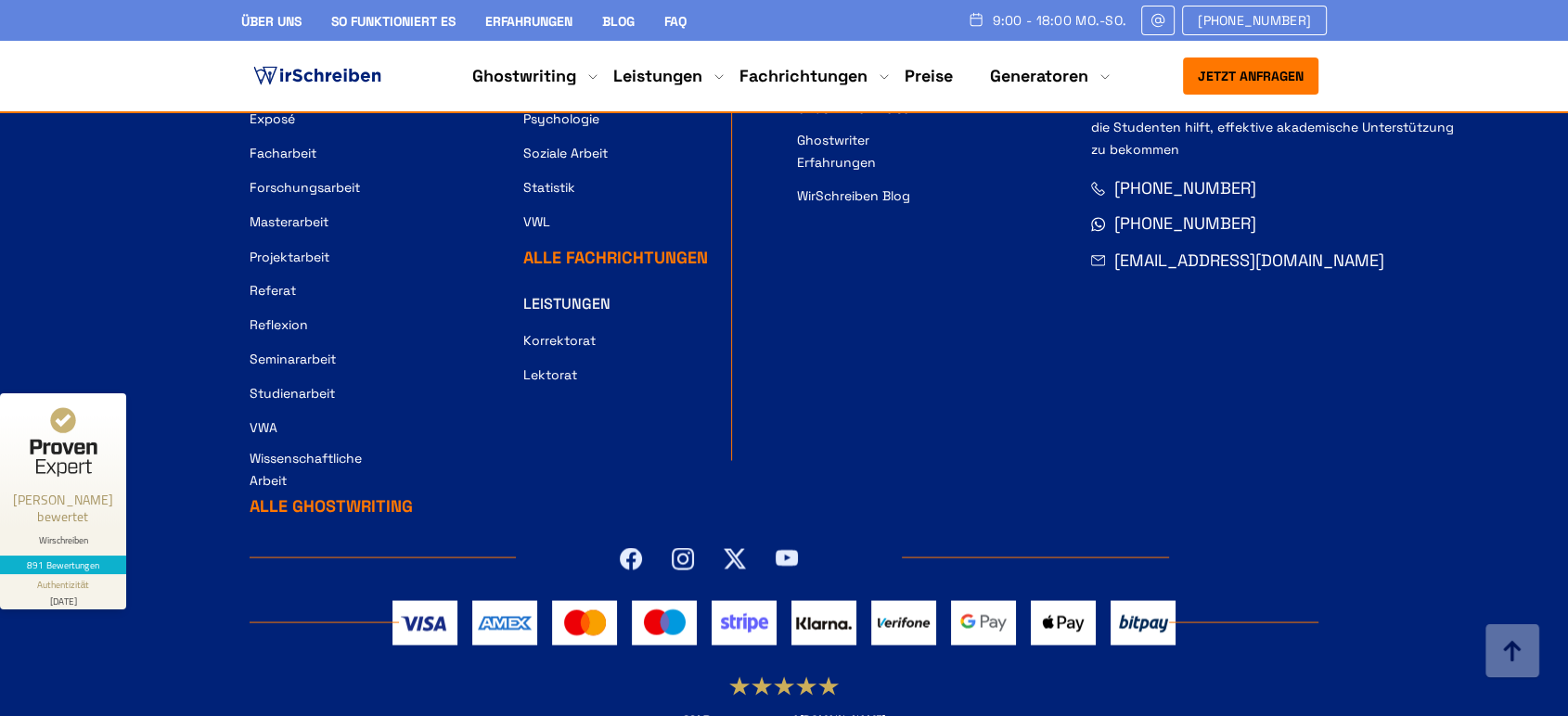
copy div "© [DATE]-[DATE], WirSchreiben. Alle Rechte vorbehalten."
drag, startPoint x: 346, startPoint y: 677, endPoint x: 1240, endPoint y: 678, distance: 894.0
copy ul "AGB Impressum Datenschutzerklärung Das Unternehmen Sitemap Formatierung Standar…"
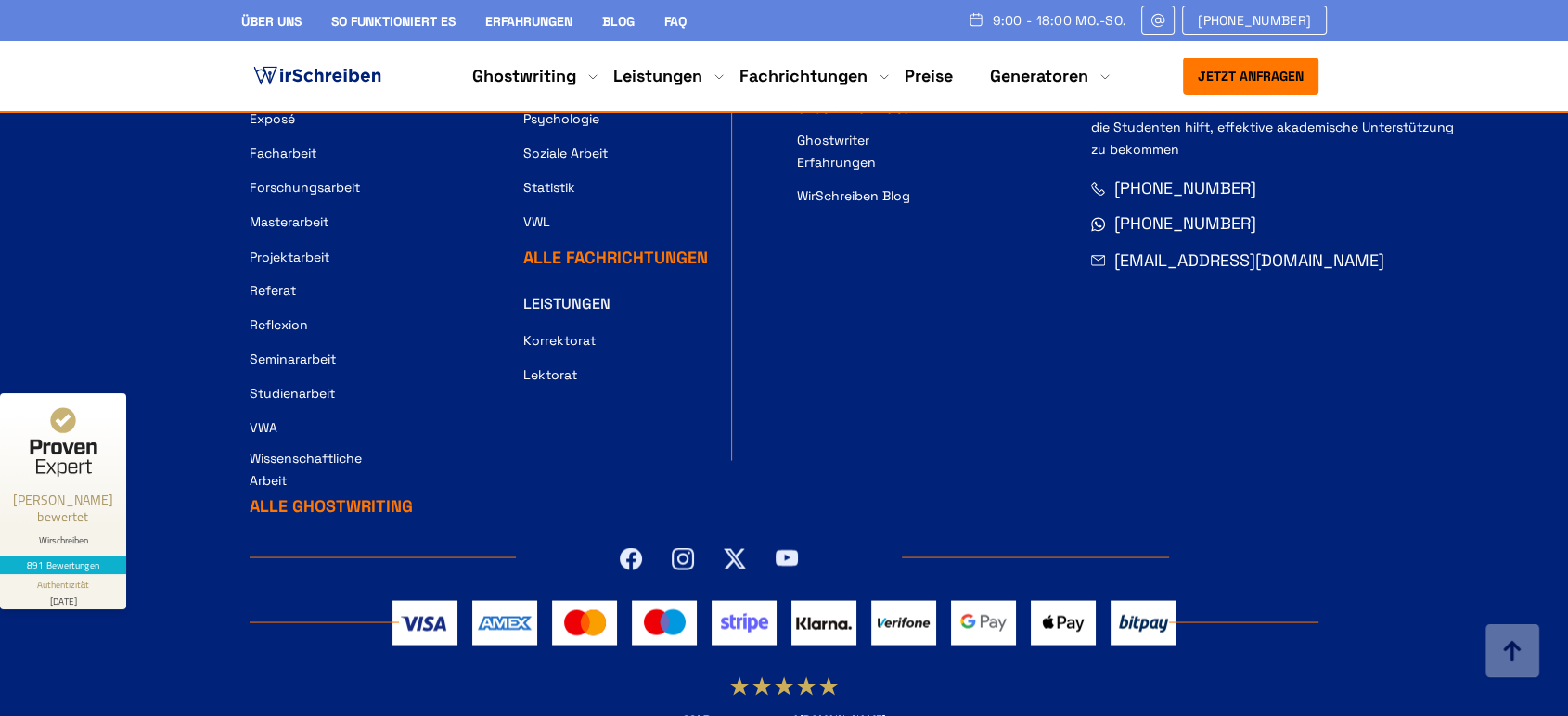
click at [411, 651] on div "GHOSTWRITING Bachelorarbeit Hausarbeit Diplomarbeit Doktorarbeit Essay Examensa…" at bounding box center [783, 347] width 1113 height 1004
drag, startPoint x: 382, startPoint y: 693, endPoint x: 393, endPoint y: 688, distance: 12.1
copy link "AGB"
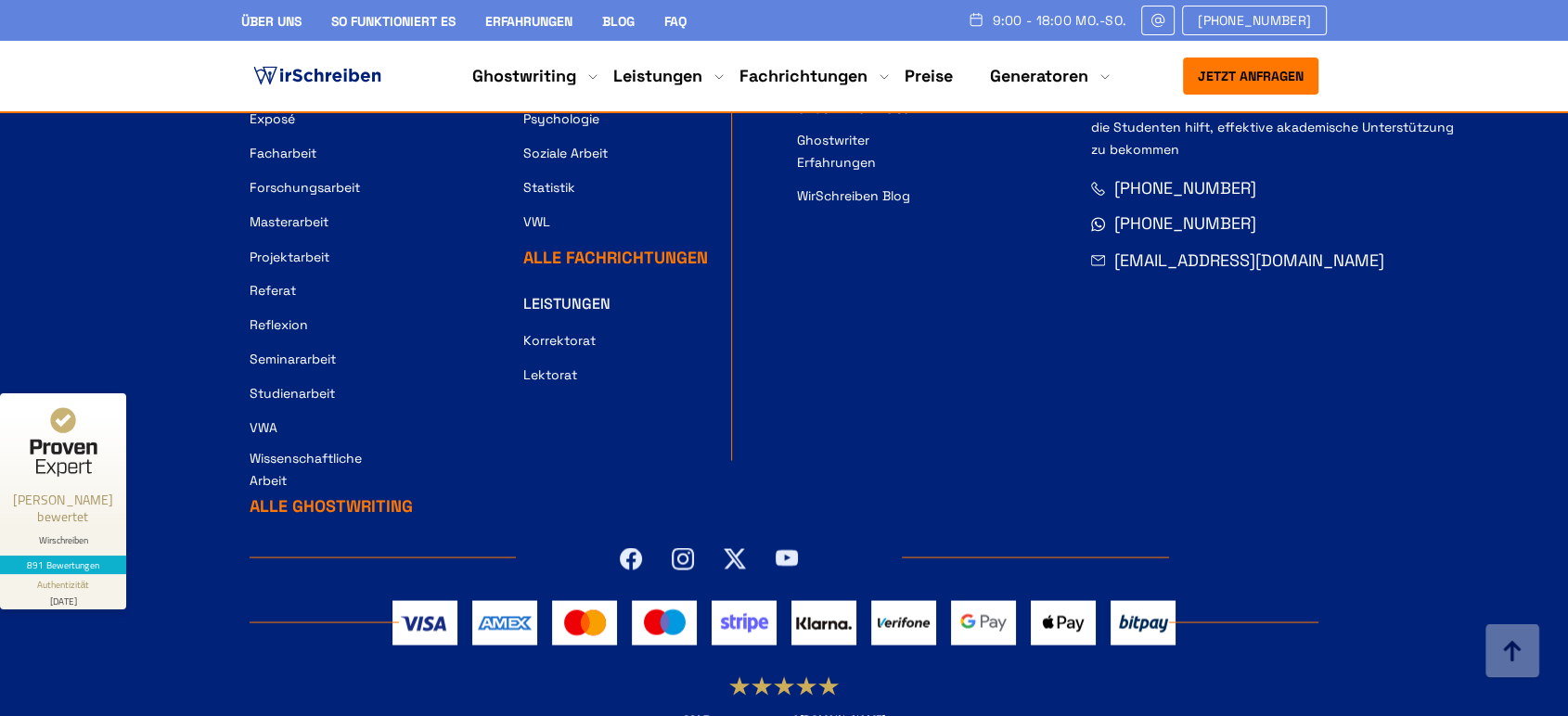
drag, startPoint x: 415, startPoint y: 679, endPoint x: 520, endPoint y: 688, distance: 105.4
copy link "Impressum"
drag, startPoint x: 529, startPoint y: 674, endPoint x: 716, endPoint y: 674, distance: 187.0
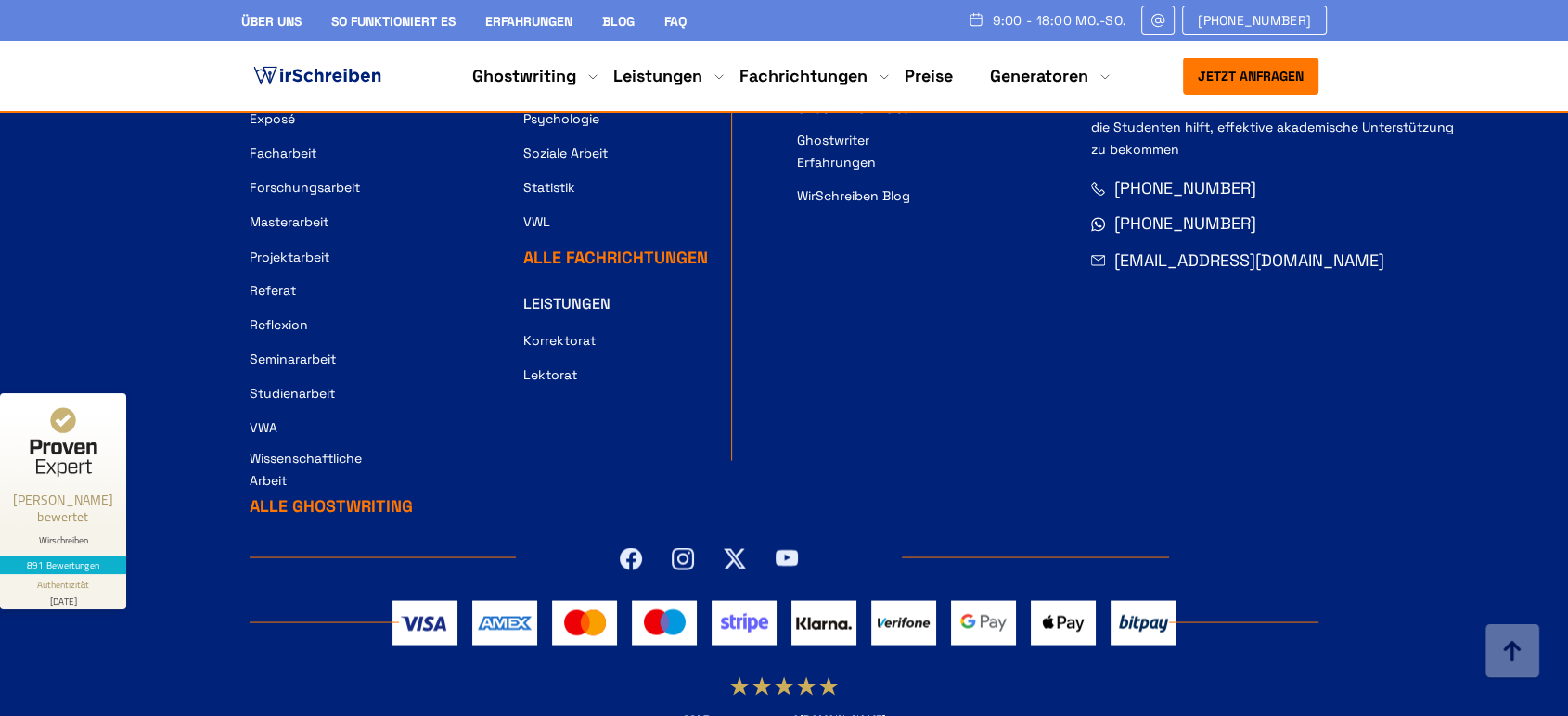
copy link "Datenschutzerklärung"
drag, startPoint x: 736, startPoint y: 690, endPoint x: 904, endPoint y: 687, distance: 168.0
copy ul "Das Unternehmen"
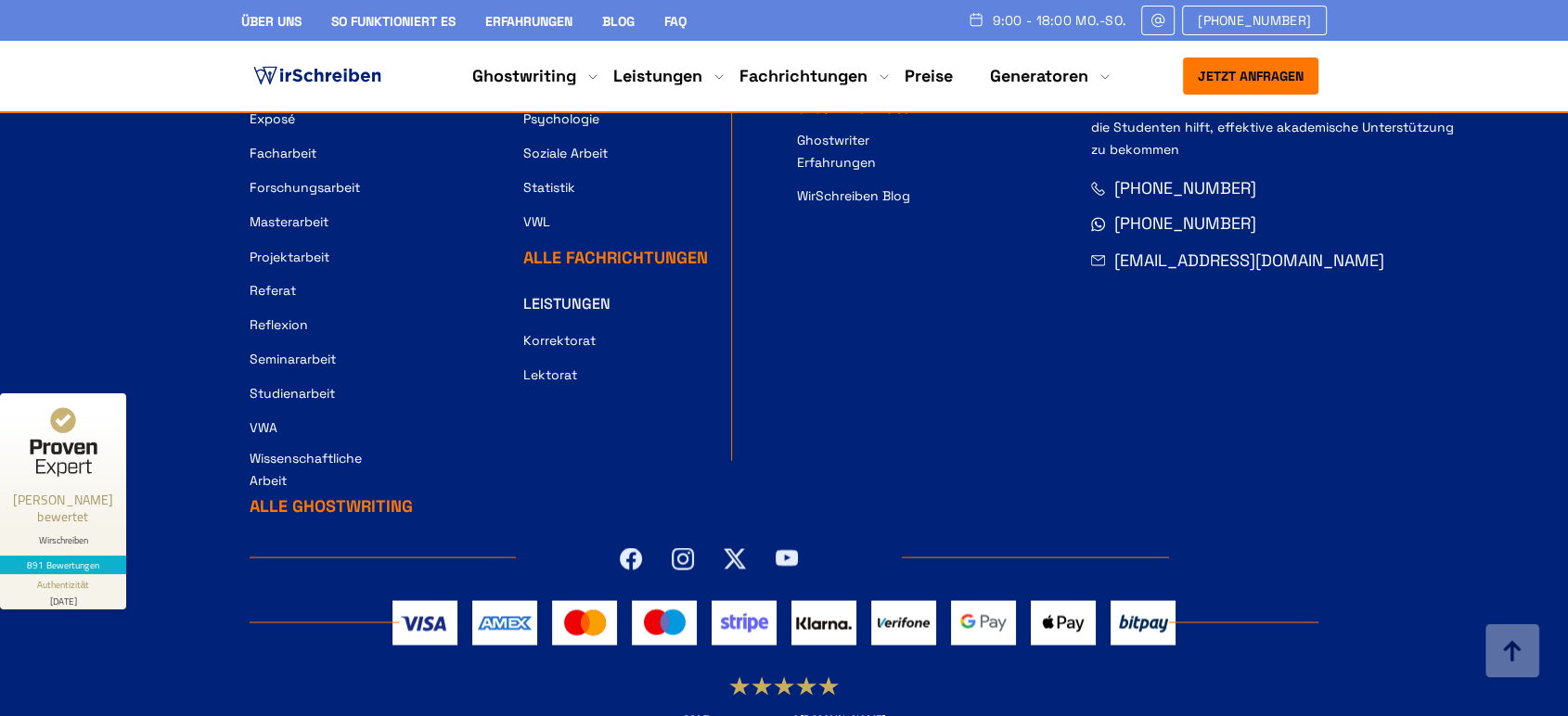
drag, startPoint x: 907, startPoint y: 676, endPoint x: 980, endPoint y: 684, distance: 73.4
copy link "Sitemap"
drag, startPoint x: 1002, startPoint y: 682, endPoint x: 1270, endPoint y: 682, distance: 268.0
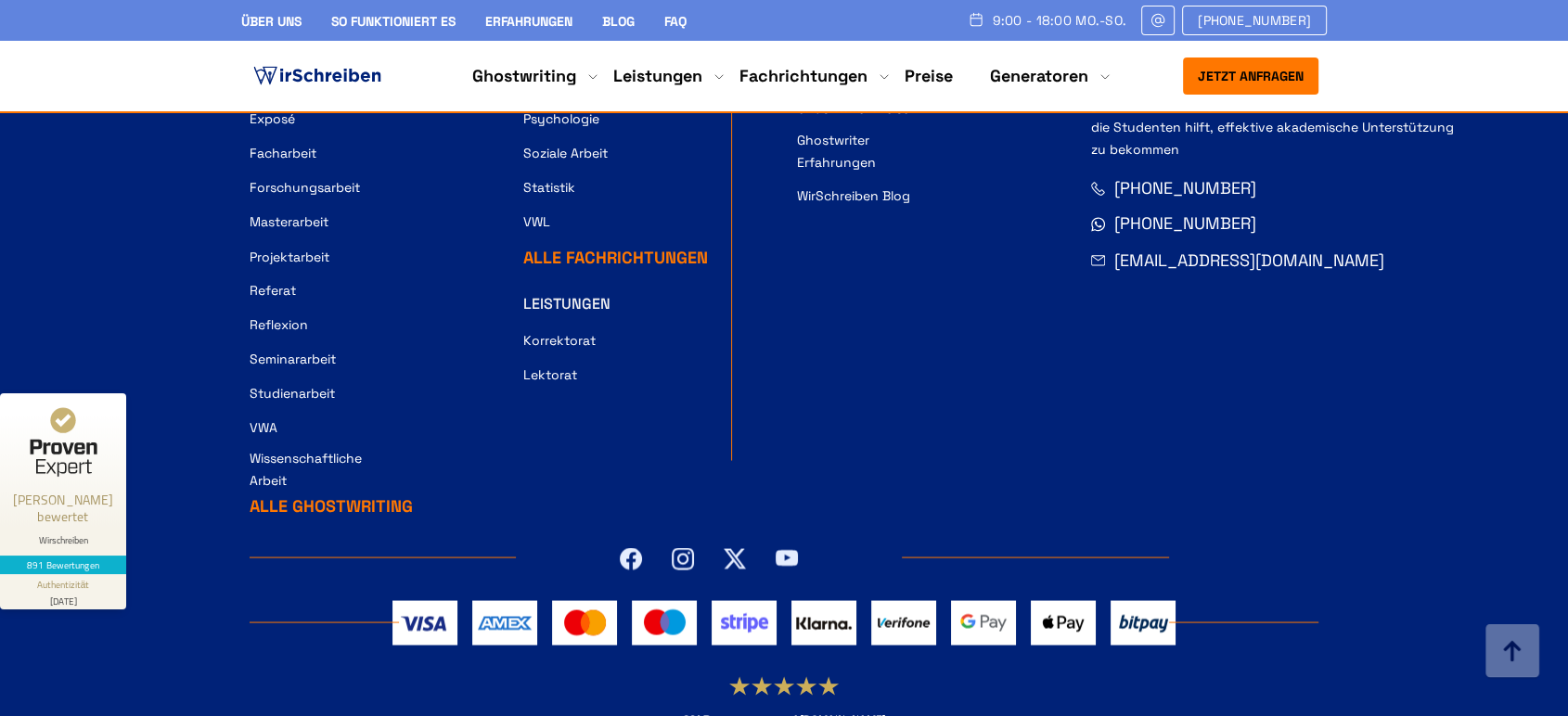
copy link "Formatierung Standards"
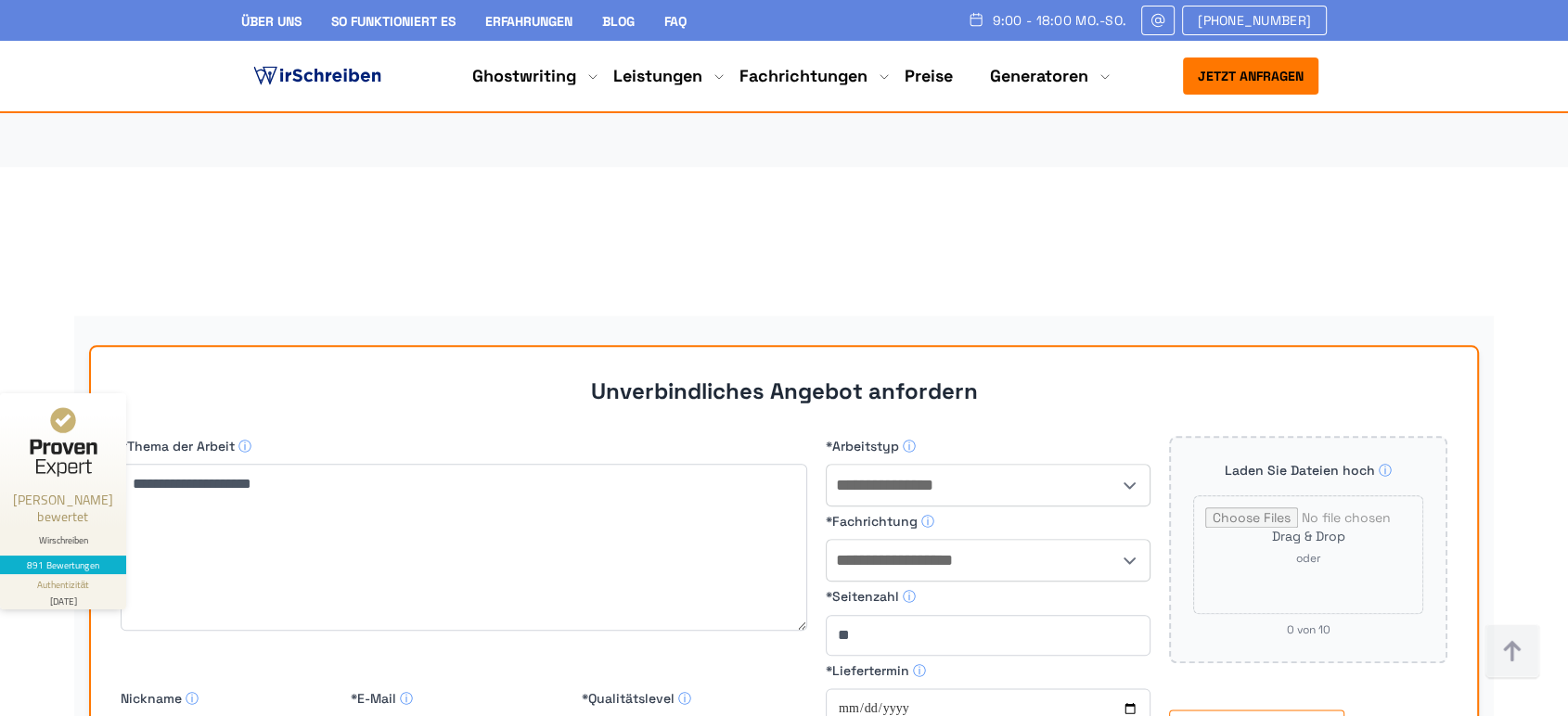
scroll to position [16164, 0]
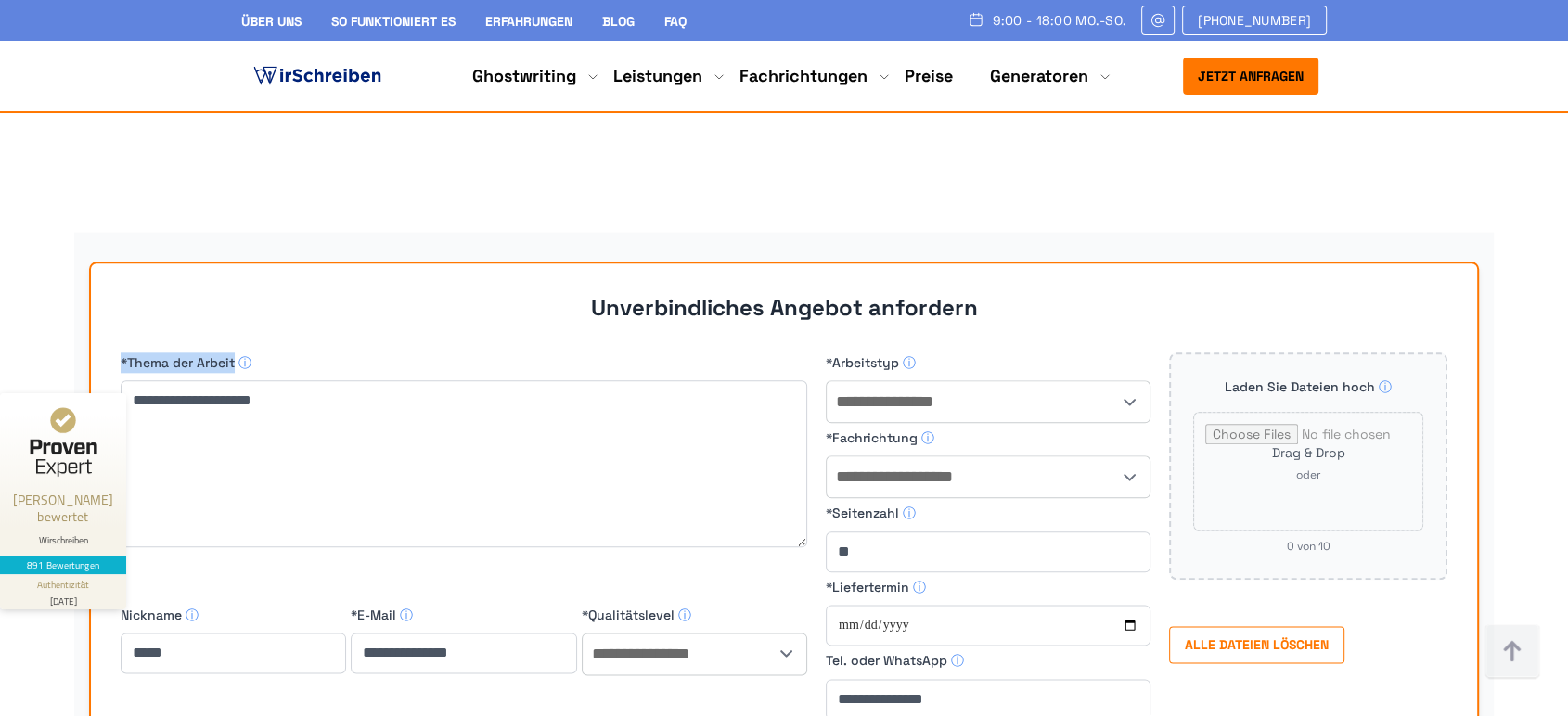
drag, startPoint x: 235, startPoint y: 219, endPoint x: 118, endPoint y: 212, distance: 117.2
click at [118, 261] on div "**********" at bounding box center [784, 638] width 1390 height 752
click at [201, 293] on h2 "Unverbindliches Angebot anfordern" at bounding box center [784, 307] width 1327 height 29
drag, startPoint x: 126, startPoint y: 219, endPoint x: 236, endPoint y: 224, distance: 110.1
click at [236, 352] on span "*Thema der Arbeit ⓘ" at bounding box center [463, 362] width 686 height 20
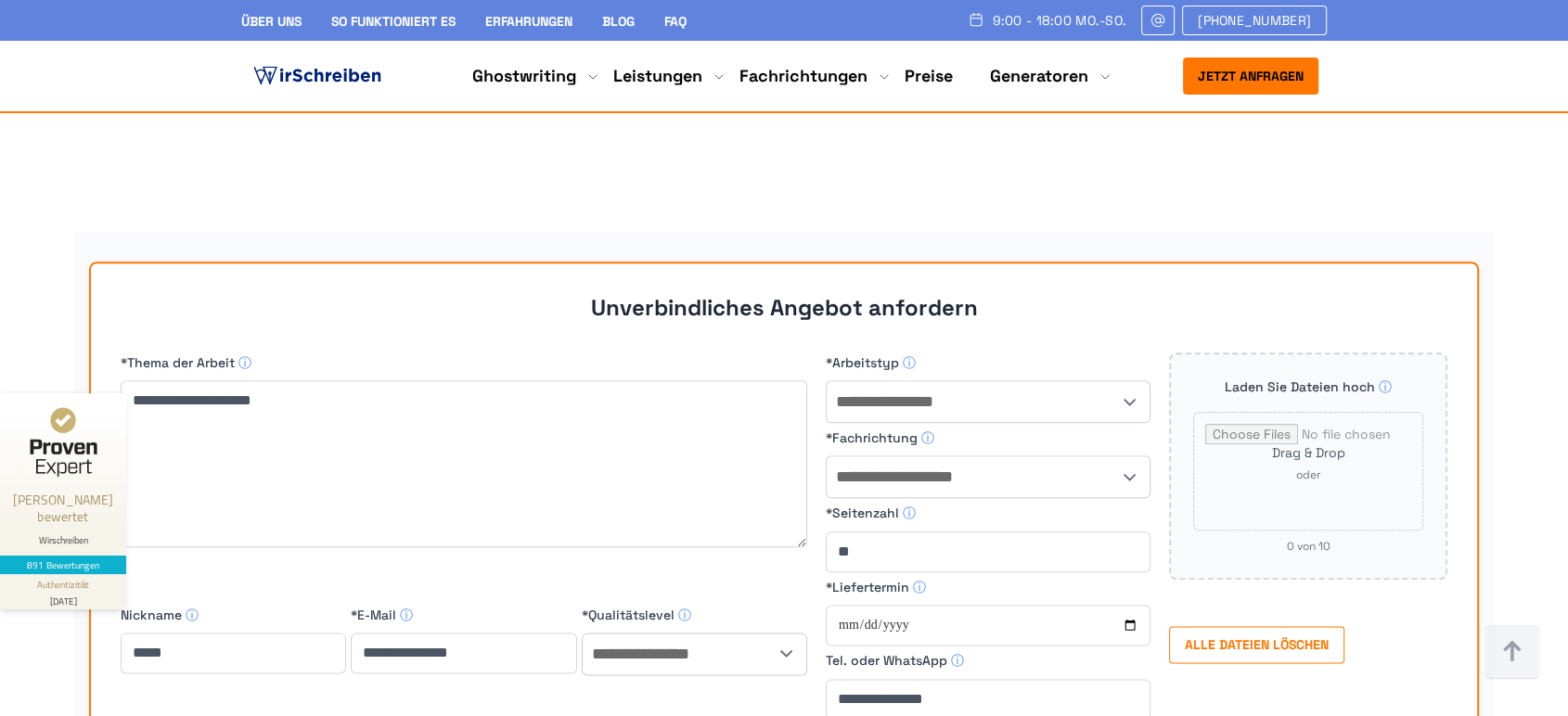
copy span "Thema der Arbeit"
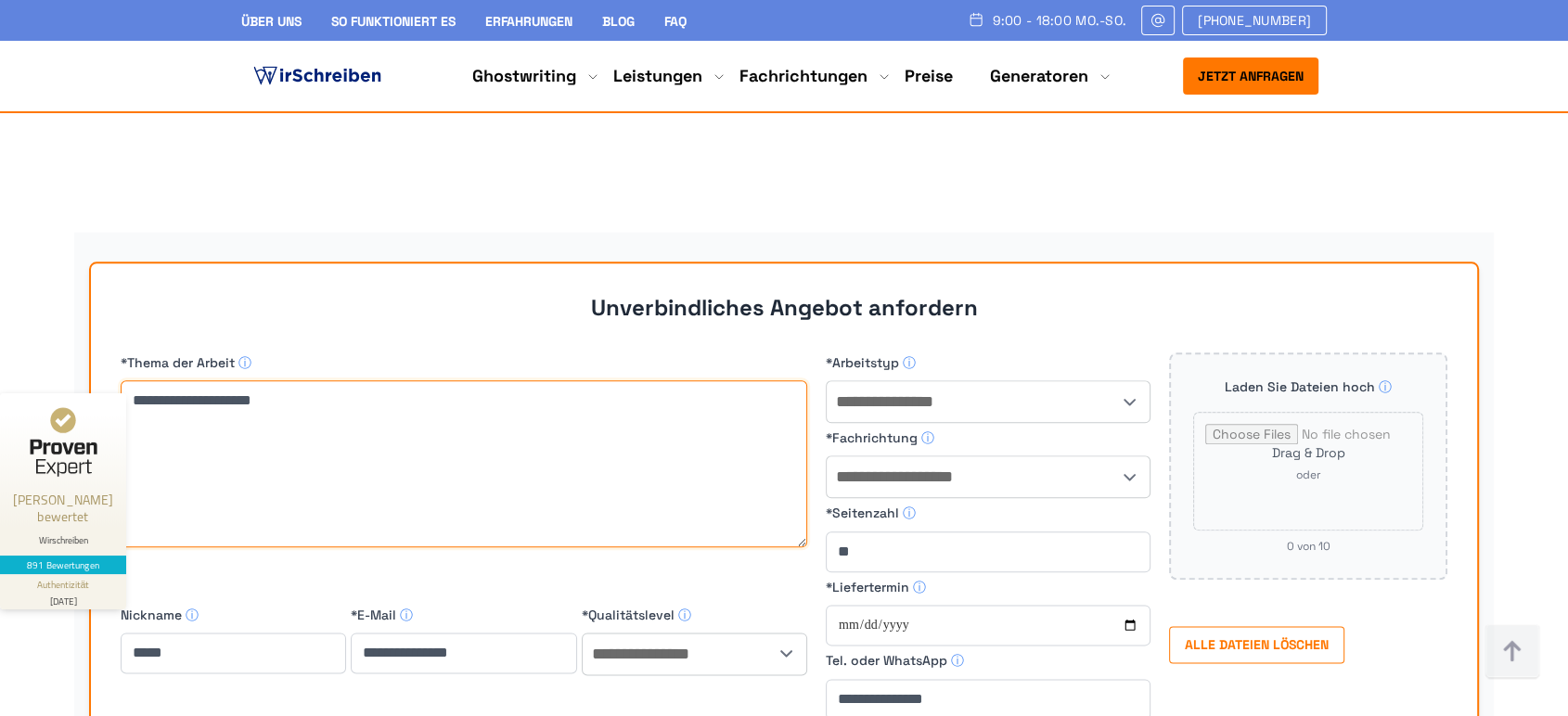
drag, startPoint x: 287, startPoint y: 264, endPoint x: 297, endPoint y: 250, distance: 17.2
click at [297, 380] on textarea "*Thema der Arbeit ⓘ" at bounding box center [463, 463] width 686 height 167
drag, startPoint x: 272, startPoint y: 256, endPoint x: 175, endPoint y: 257, distance: 97.0
click at [175, 380] on textarea "*Thema der Arbeit ⓘ" at bounding box center [463, 463] width 686 height 167
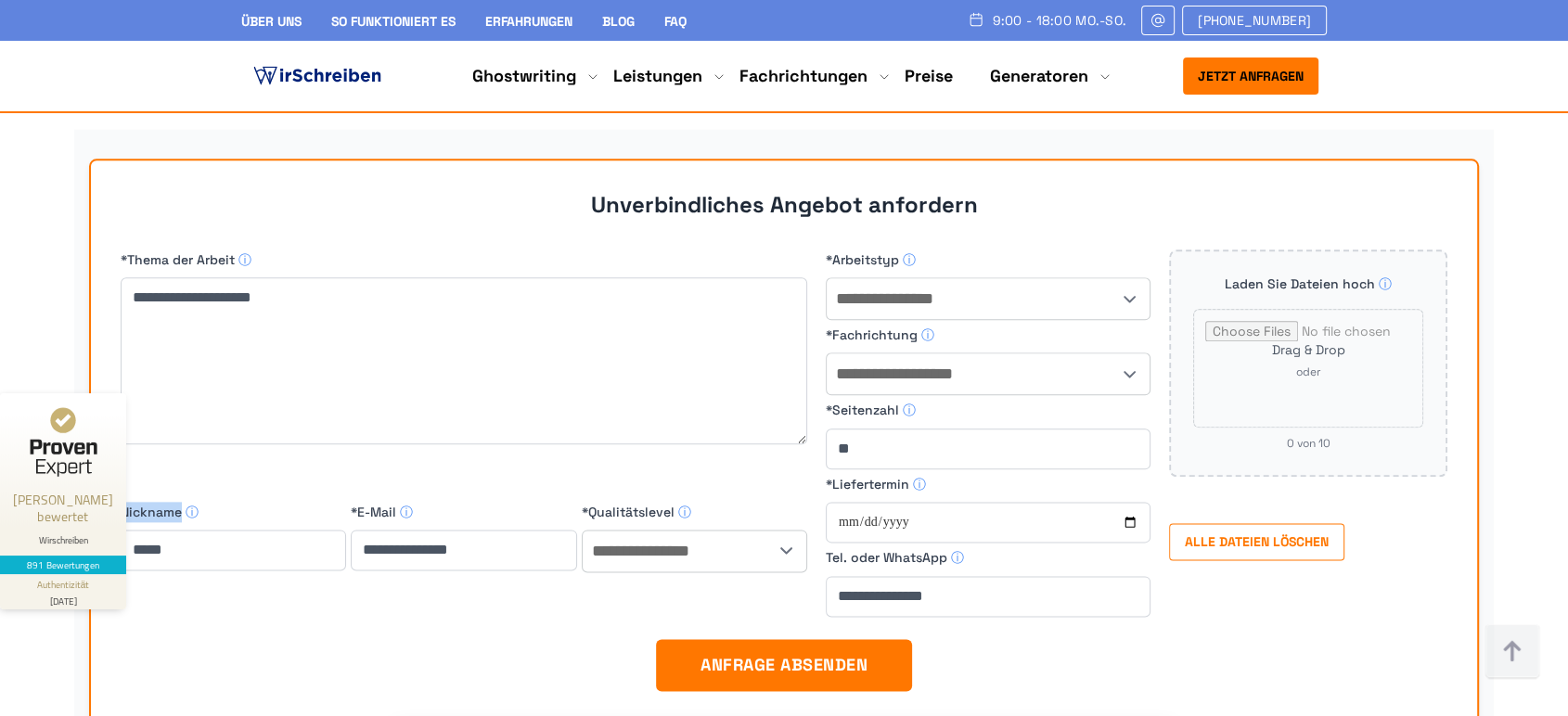
drag, startPoint x: 182, startPoint y: 368, endPoint x: 75, endPoint y: 365, distance: 107.0
click at [75, 365] on div "**********" at bounding box center [784, 535] width 1420 height 812
drag, startPoint x: 358, startPoint y: 364, endPoint x: 401, endPoint y: 370, distance: 43.4
click at [401, 502] on span "*E-Mail ⓘ" at bounding box center [463, 511] width 226 height 20
drag, startPoint x: 587, startPoint y: 364, endPoint x: 674, endPoint y: 377, distance: 88.0
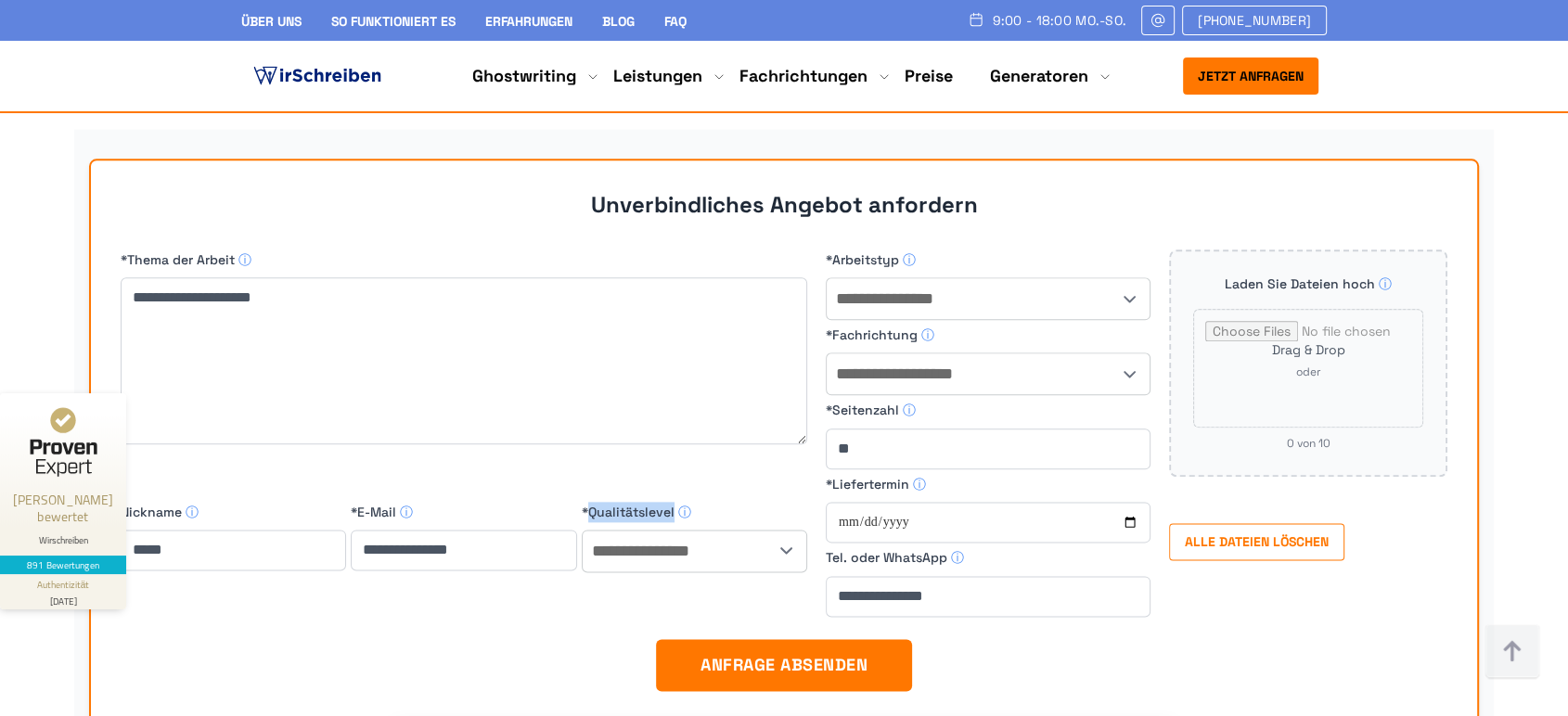
click at [674, 502] on div "**********" at bounding box center [695, 559] width 226 height 115
click at [447, 546] on form "**********" at bounding box center [784, 550] width 1327 height 601
drag, startPoint x: 969, startPoint y: 450, endPoint x: 921, endPoint y: 434, distance: 50.6
click at [921, 576] on input "Tel. oder WhatsApp ⓘ" at bounding box center [988, 596] width 325 height 41
drag, startPoint x: 946, startPoint y: 407, endPoint x: 819, endPoint y: 411, distance: 127.1
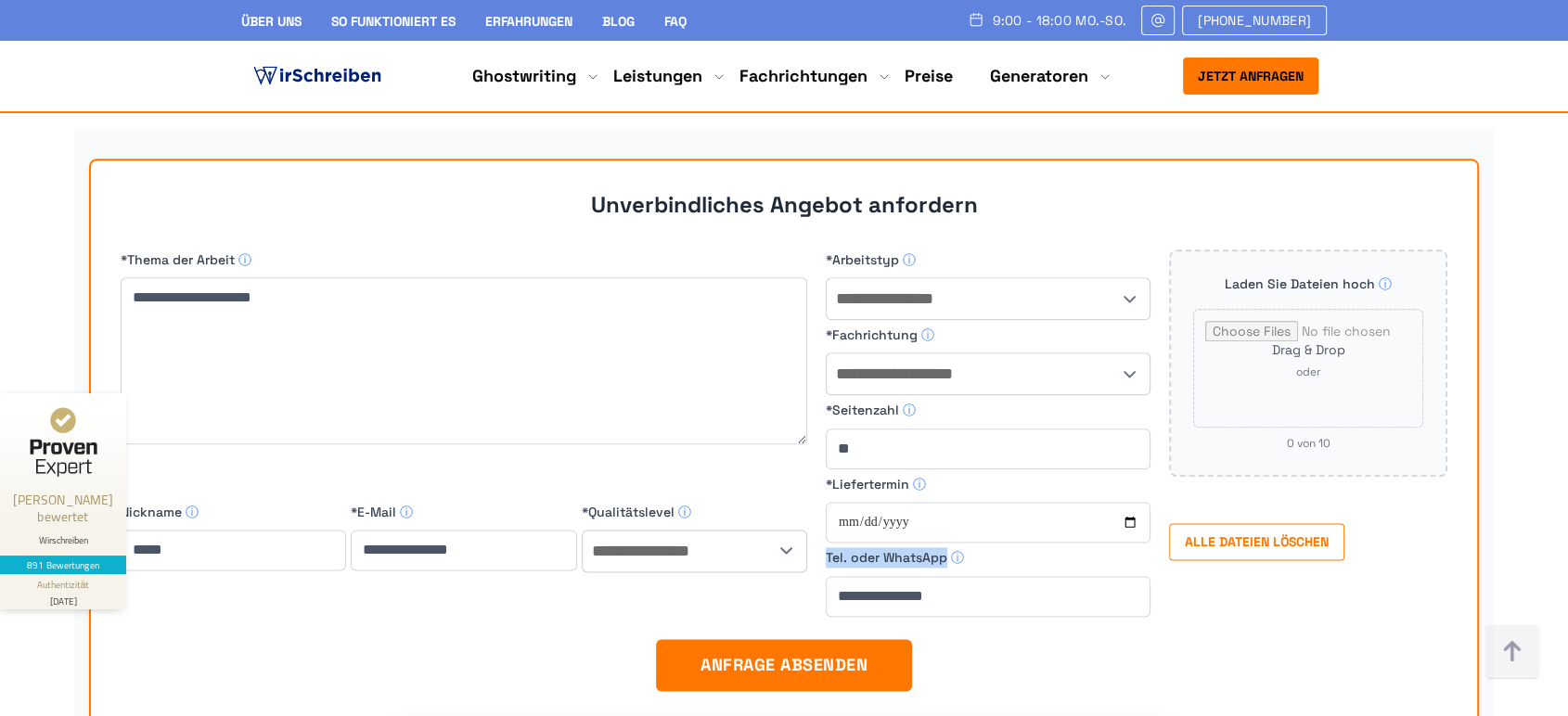
click at [819, 411] on div "**********" at bounding box center [784, 444] width 1327 height 390
drag, startPoint x: 911, startPoint y: 334, endPoint x: 832, endPoint y: 339, distance: 79.2
click at [832, 474] on span "*Liefertermin ⓘ" at bounding box center [988, 483] width 325 height 20
drag, startPoint x: 869, startPoint y: 302, endPoint x: 854, endPoint y: 302, distance: 15.0
click at [854, 429] on input "*Seitenzahl ⓘ" at bounding box center [988, 449] width 325 height 41
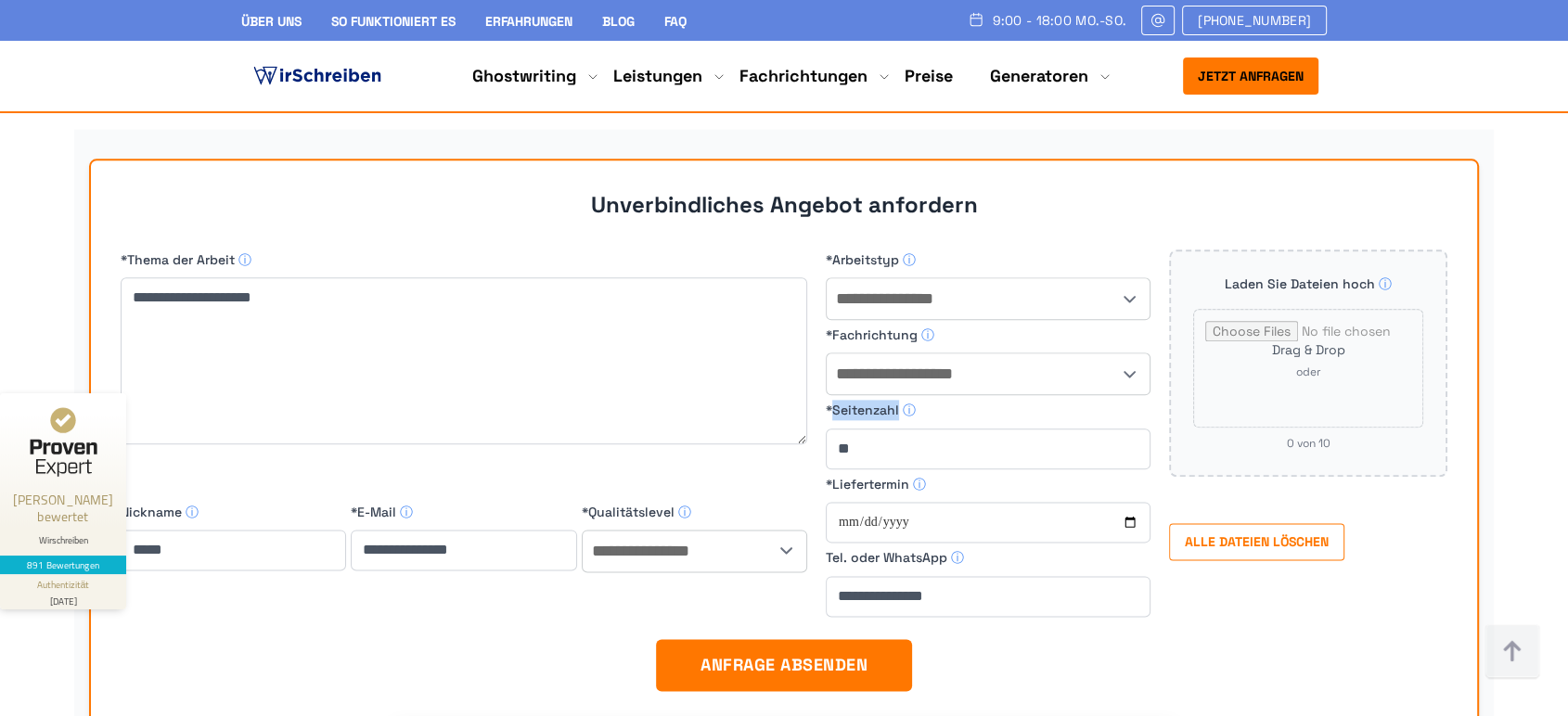
drag, startPoint x: 897, startPoint y: 262, endPoint x: 832, endPoint y: 267, distance: 65.2
click at [832, 400] on span "*Seitenzahl ⓘ" at bounding box center [988, 410] width 325 height 20
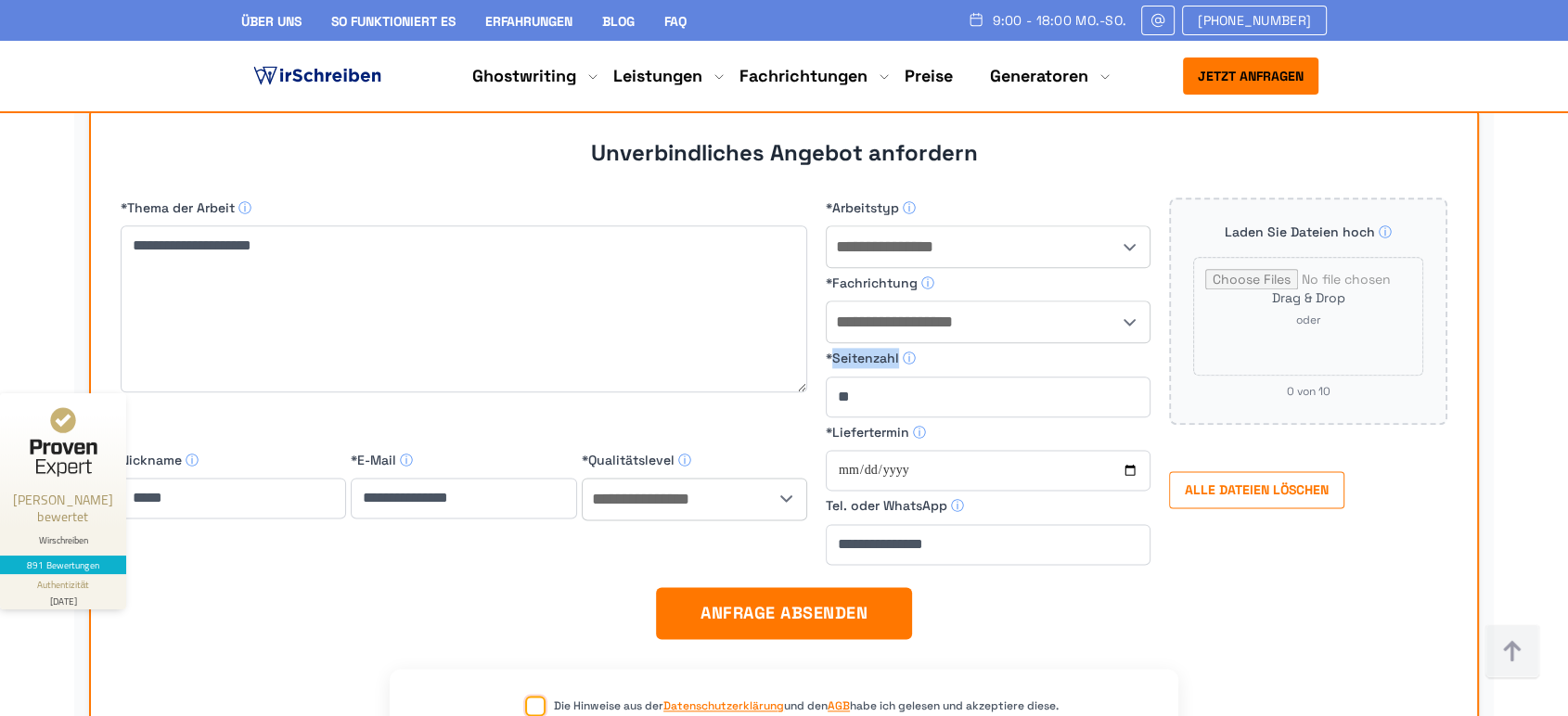
scroll to position [16164, 0]
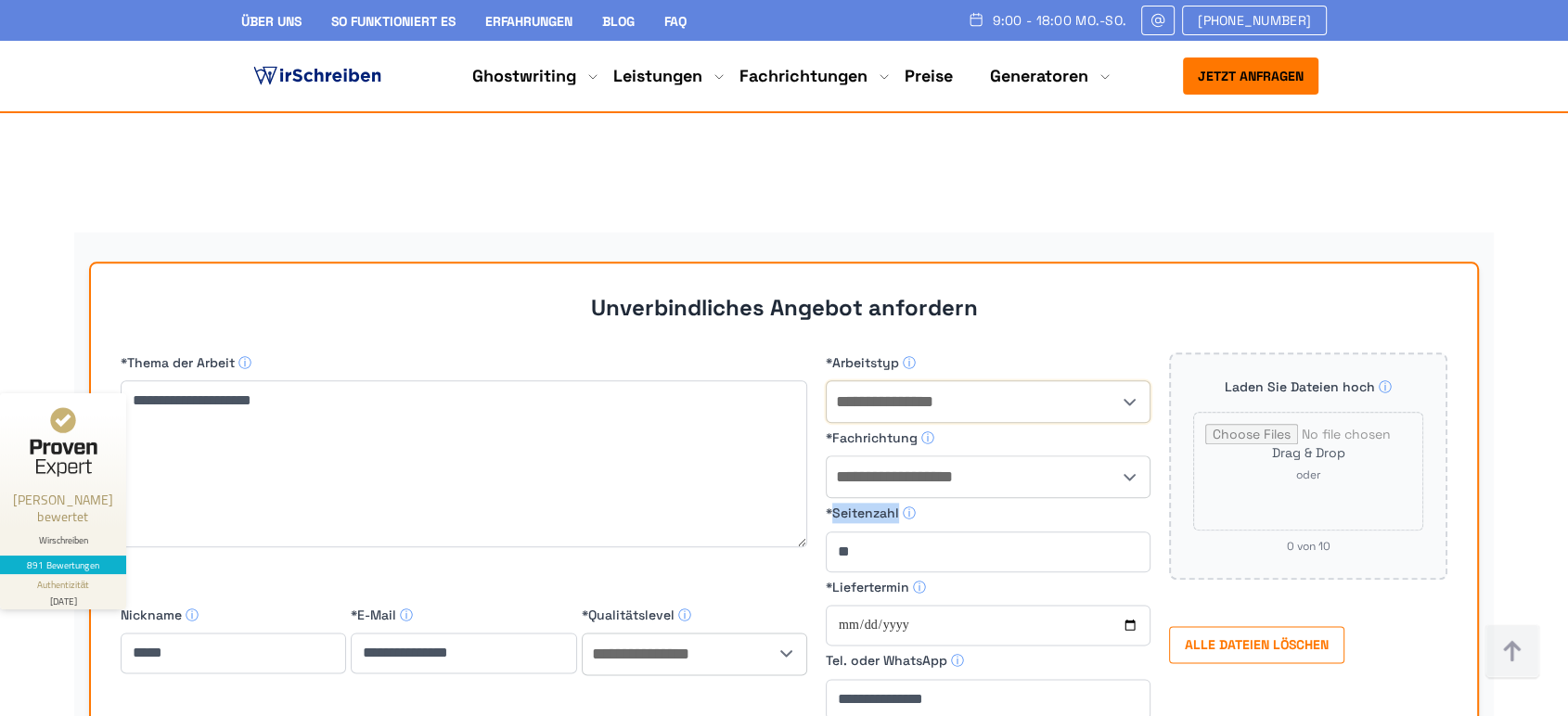
drag, startPoint x: 975, startPoint y: 258, endPoint x: 886, endPoint y: 253, distance: 89.1
click at [886, 381] on select "**********" at bounding box center [988, 401] width 323 height 41
drag, startPoint x: 896, startPoint y: 216, endPoint x: 835, endPoint y: 213, distance: 61.1
click at [835, 352] on span "*Arbeitstyp ⓘ" at bounding box center [988, 362] width 325 height 20
drag, startPoint x: 833, startPoint y: 292, endPoint x: 917, endPoint y: 292, distance: 84.0
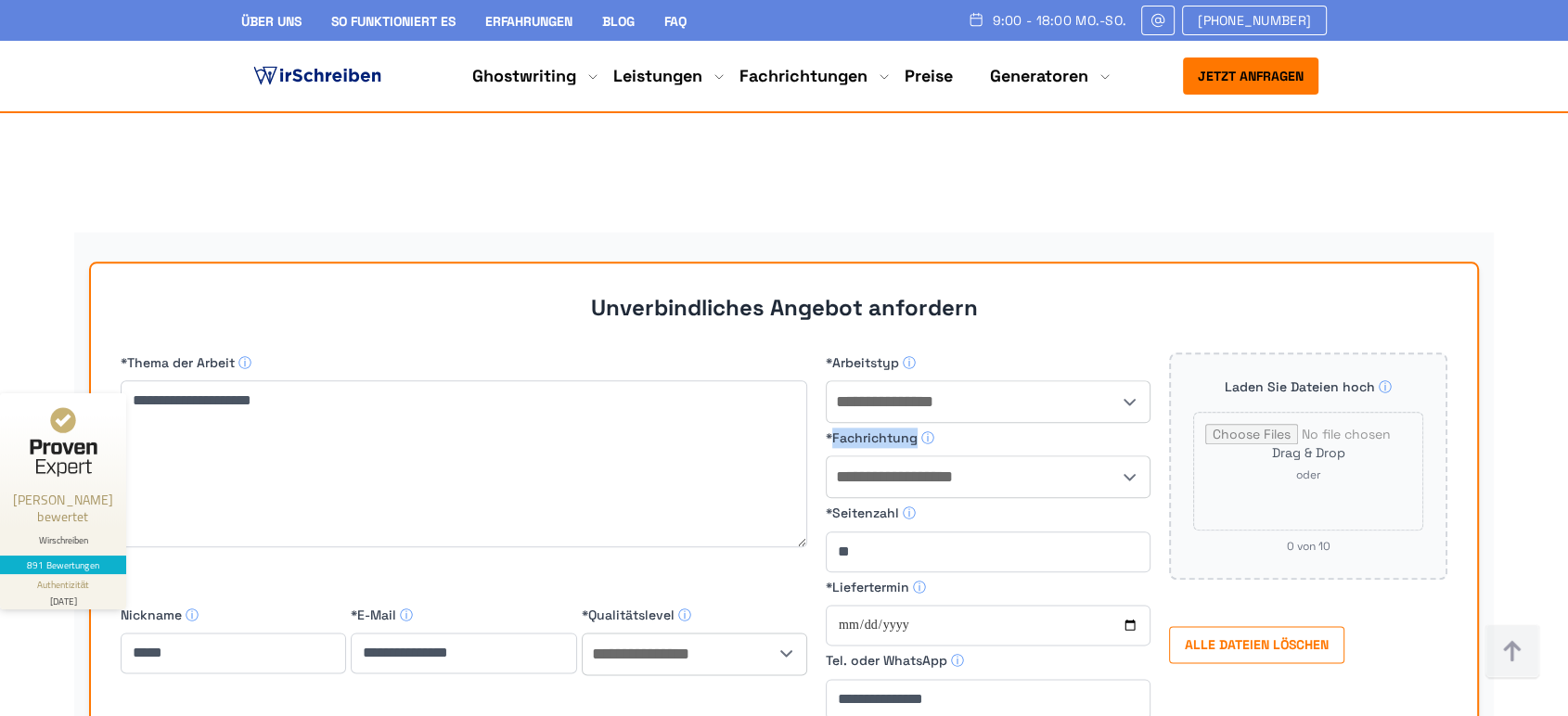
click at [917, 428] on span "*Fachrichtung ⓘ" at bounding box center [988, 437] width 325 height 20
drag, startPoint x: 897, startPoint y: 215, endPoint x: 832, endPoint y: 215, distance: 65.0
click at [832, 352] on span "*Arbeitstyp ⓘ" at bounding box center [988, 362] width 325 height 20
drag, startPoint x: 1204, startPoint y: 243, endPoint x: 1372, endPoint y: 240, distance: 168.0
click at [1372, 377] on span "Laden Sie Dateien hoch ⓘ" at bounding box center [1309, 387] width 230 height 20
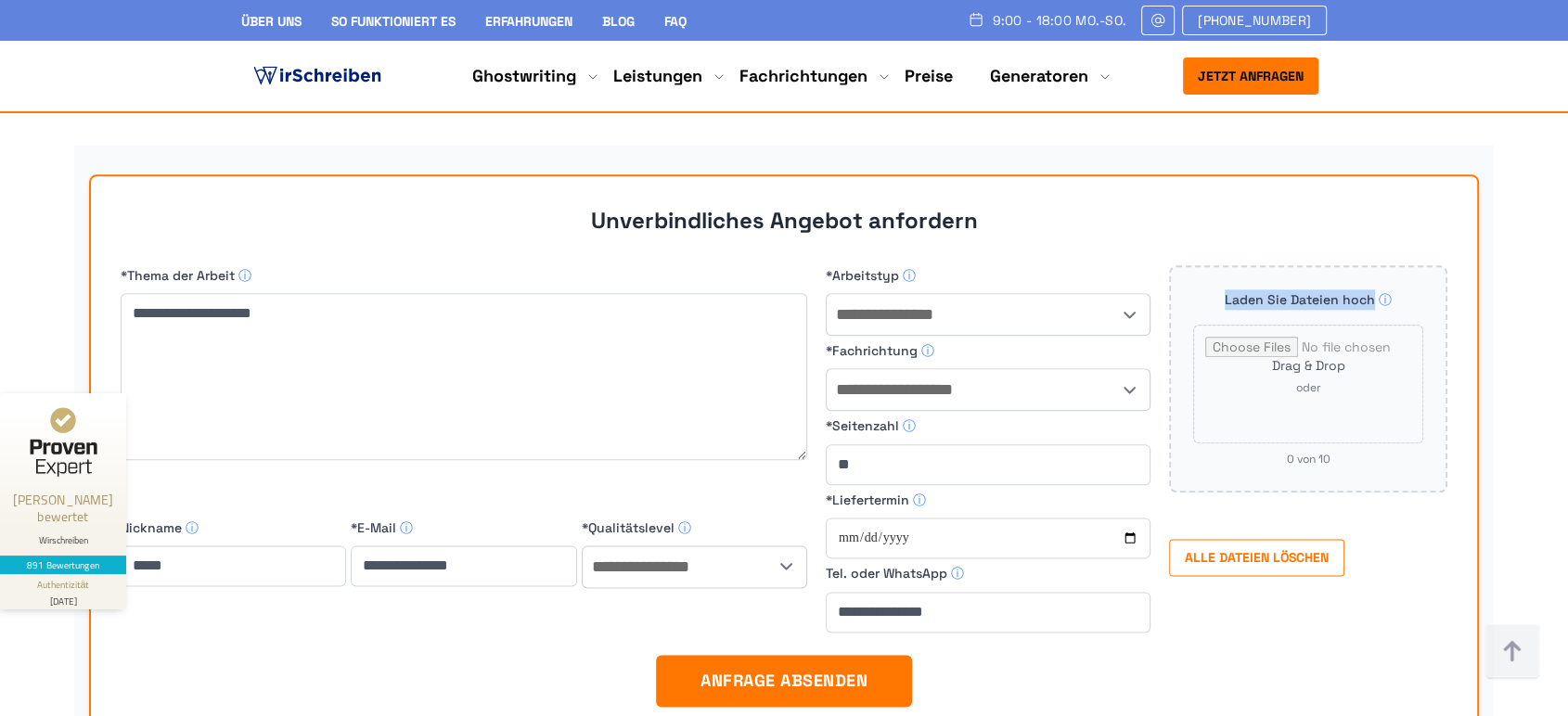
scroll to position [16369, 0]
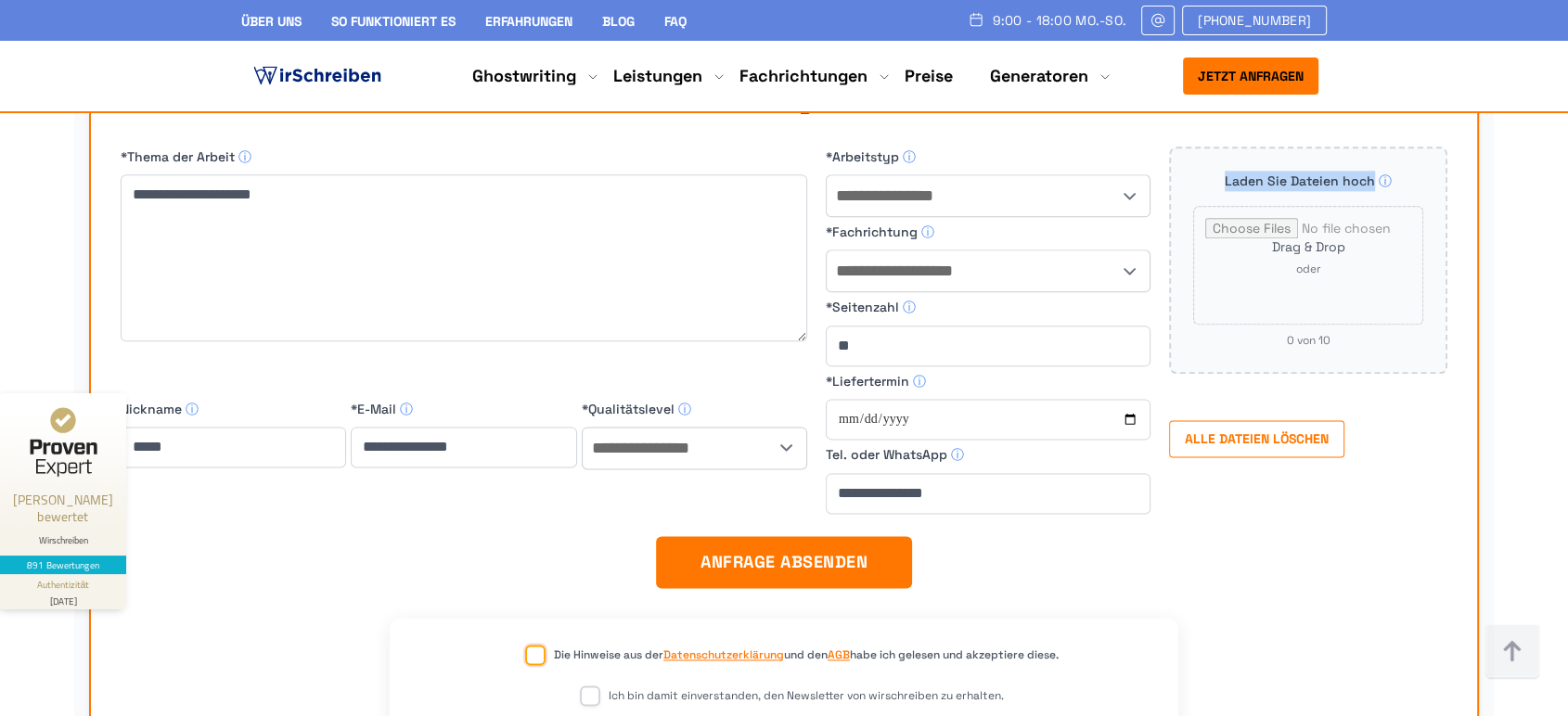
drag, startPoint x: 546, startPoint y: 508, endPoint x: 1068, endPoint y: 510, distance: 522.0
click at [1068, 648] on div "Die Hinweise aus der Datenschutzerklärung und den AGB habe ich gelesen und akze…" at bounding box center [784, 662] width 729 height 30
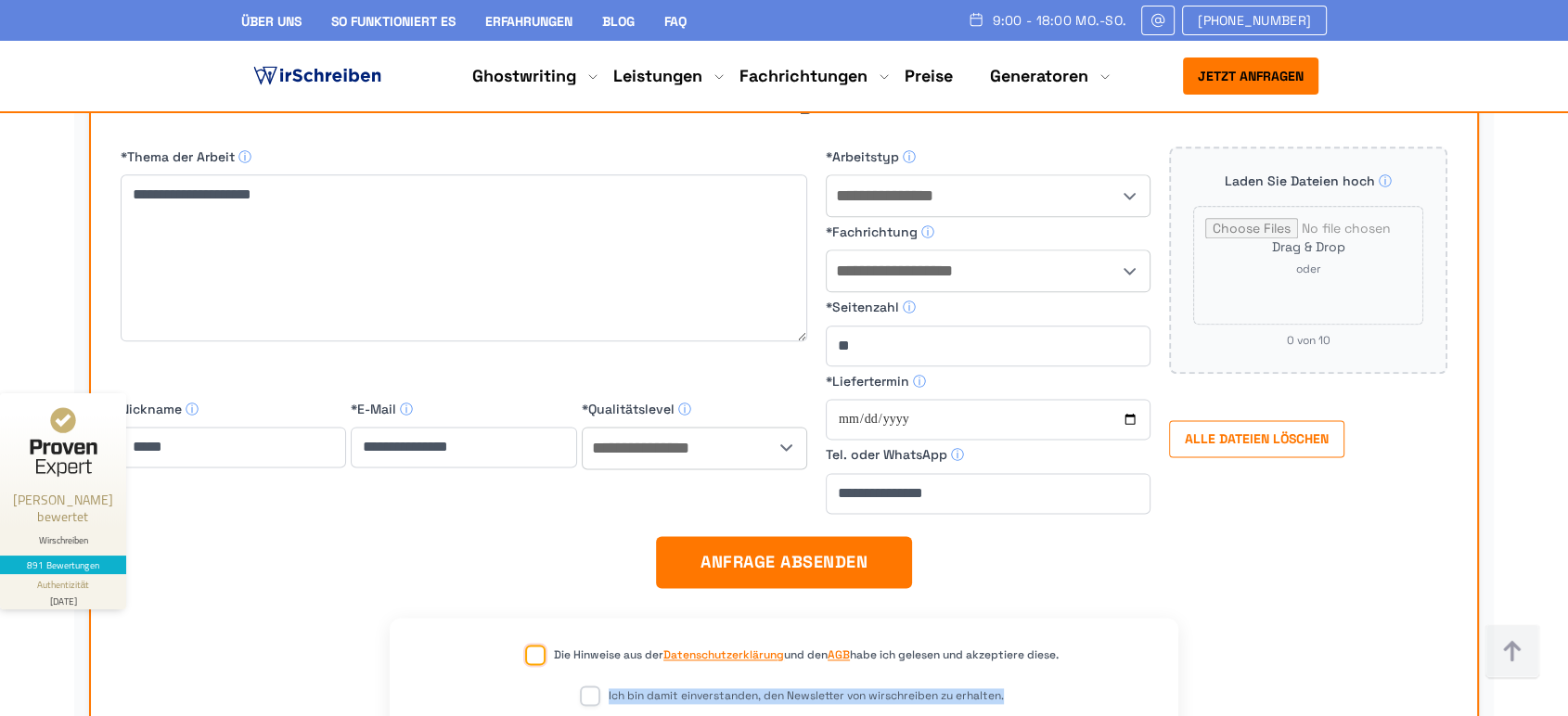
drag, startPoint x: 602, startPoint y: 550, endPoint x: 1007, endPoint y: 555, distance: 405.0
click at [1007, 688] on div "Ich bin damit einverstanden, den Newsletter von wirschreiben zu erhalten." at bounding box center [784, 703] width 729 height 30
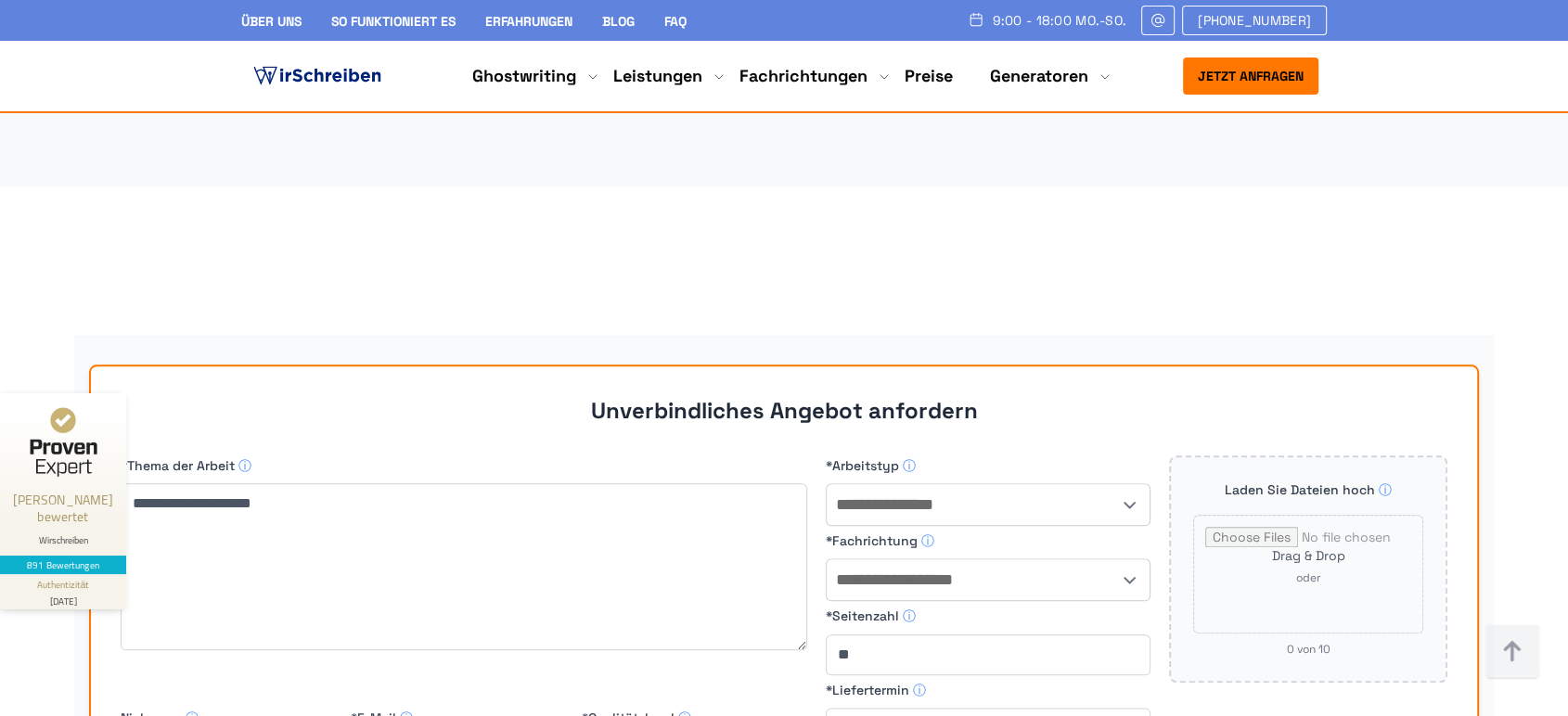
scroll to position [16164, 0]
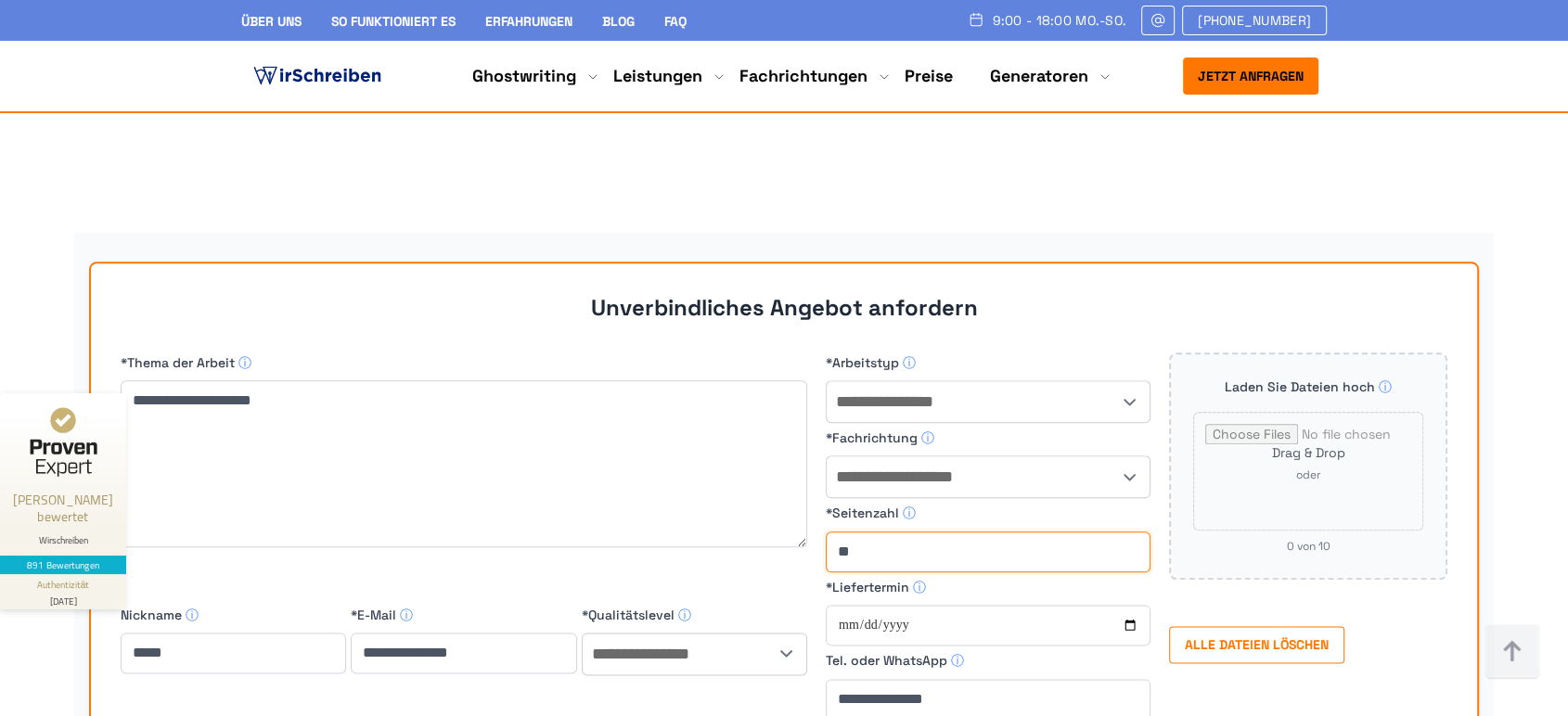
drag, startPoint x: 887, startPoint y: 411, endPoint x: 835, endPoint y: 412, distance: 52.0
click at [835, 531] on input "*Seitenzahl ⓘ" at bounding box center [988, 551] width 325 height 41
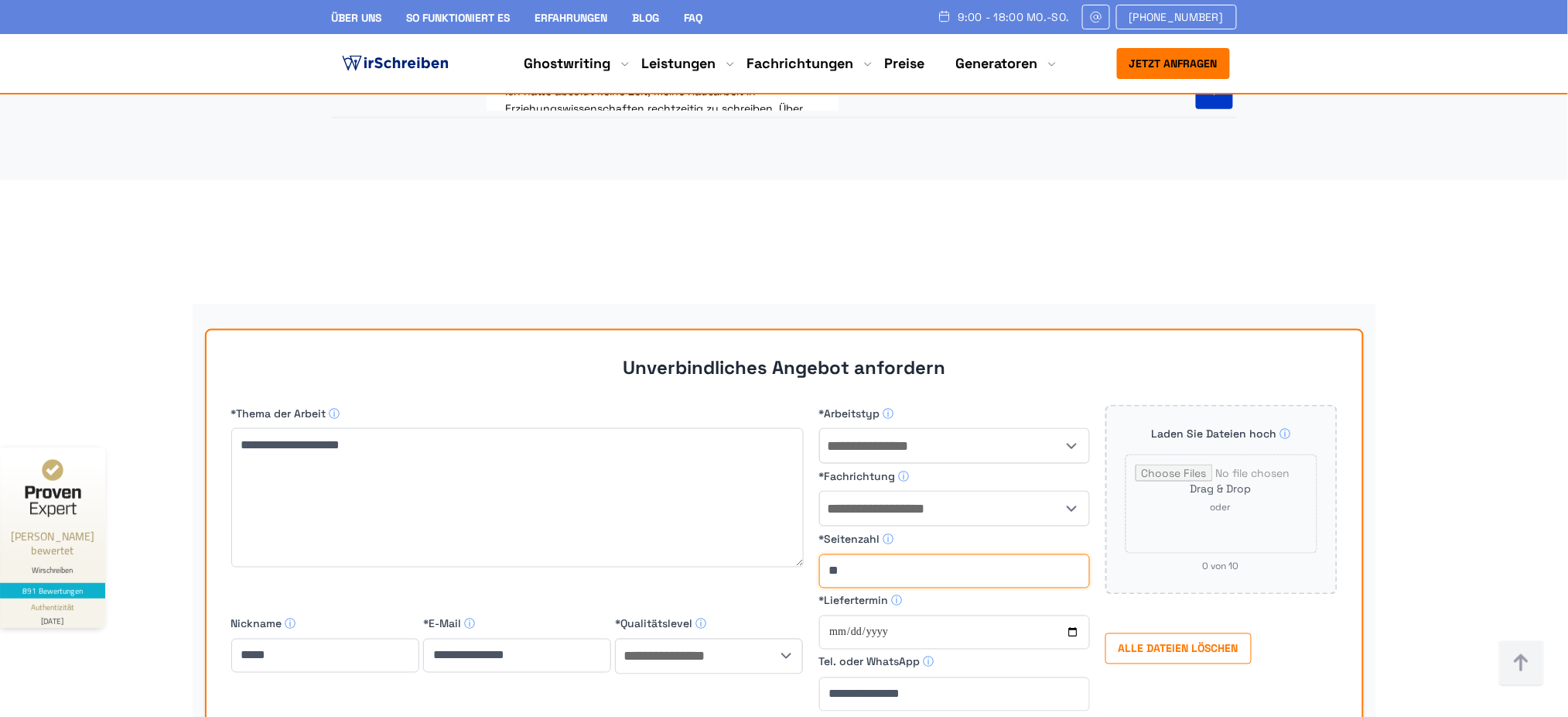
scroll to position [13407, 0]
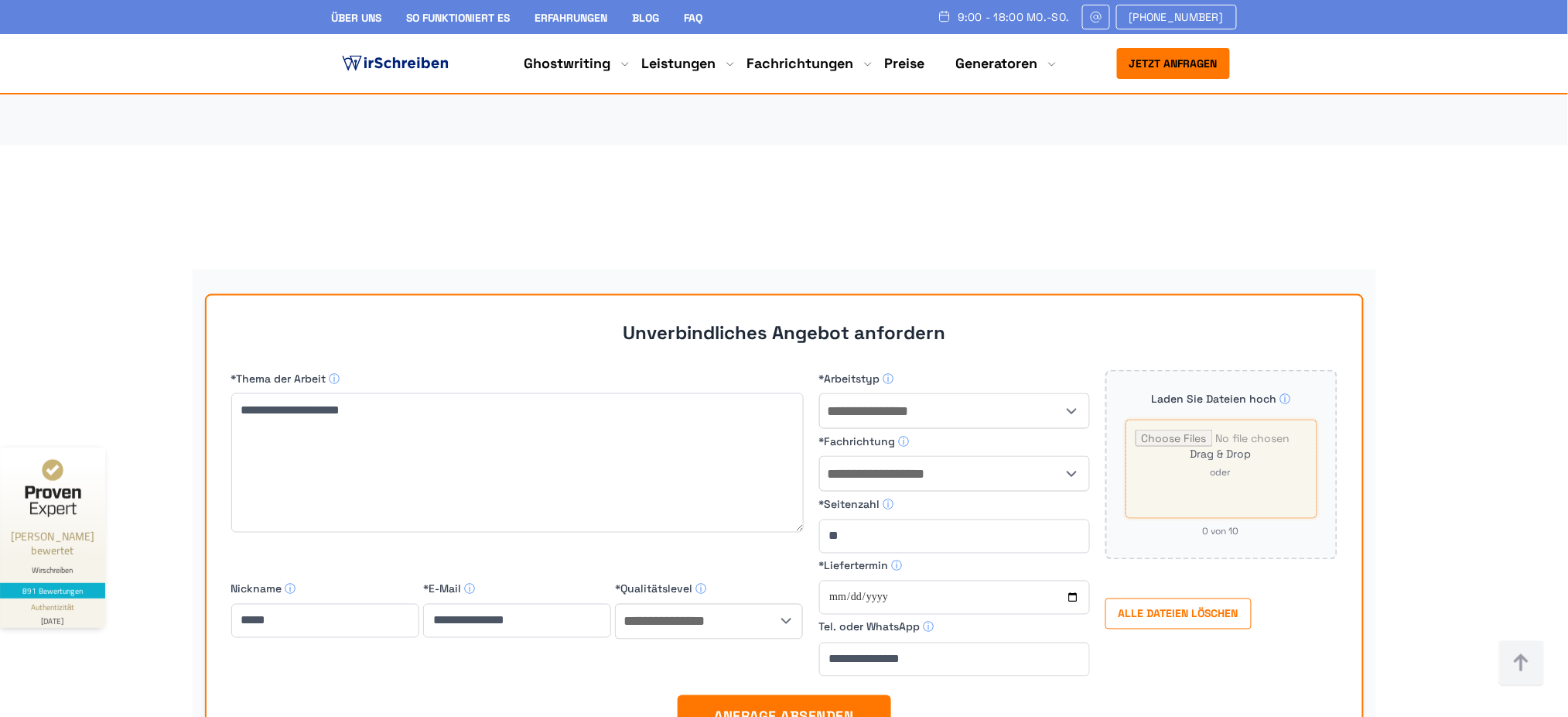
drag, startPoint x: 1183, startPoint y: 323, endPoint x: 1244, endPoint y: 344, distance: 64.5
click at [1244, 419] on input "file" at bounding box center [1221, 469] width 192 height 99
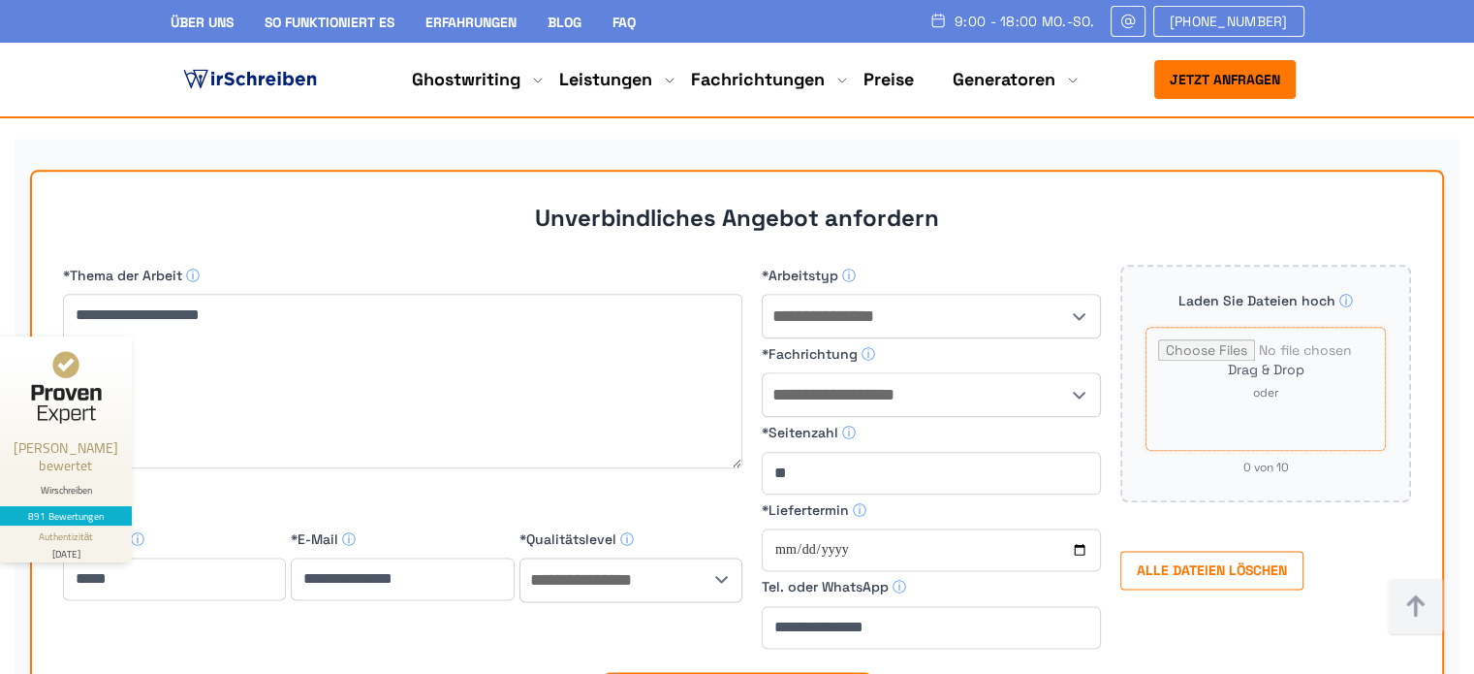
scroll to position [16896, 0]
